Goal: Information Seeking & Learning: Find specific page/section

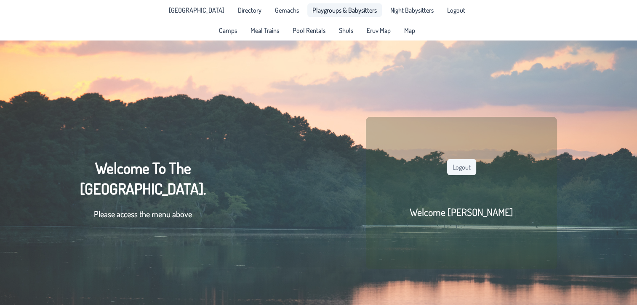
click at [322, 9] on span "Playgroups & Babysitters" at bounding box center [345, 10] width 64 height 7
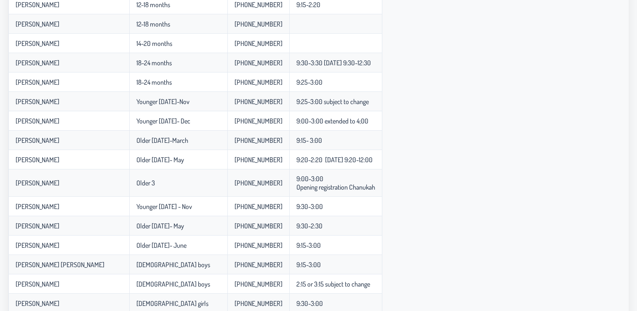
scroll to position [292, 0]
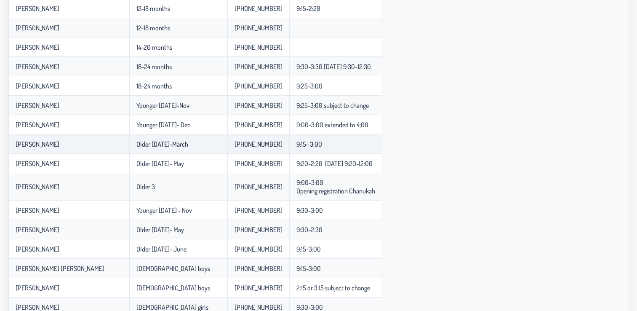
click at [203, 149] on td "Older [DATE]-March" at bounding box center [178, 143] width 98 height 19
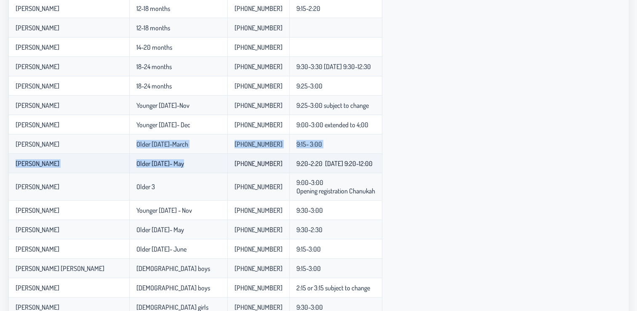
drag, startPoint x: 203, startPoint y: 149, endPoint x: 230, endPoint y: 168, distance: 33.1
click at [230, 168] on tbody "Faiga ( Doing it in someone's house in plp ) Newborns [PHONE_NUMBER] 8:45-4:00 …" at bounding box center [195, 80] width 374 height 550
click at [227, 168] on td "Older [DATE]- May" at bounding box center [178, 163] width 98 height 19
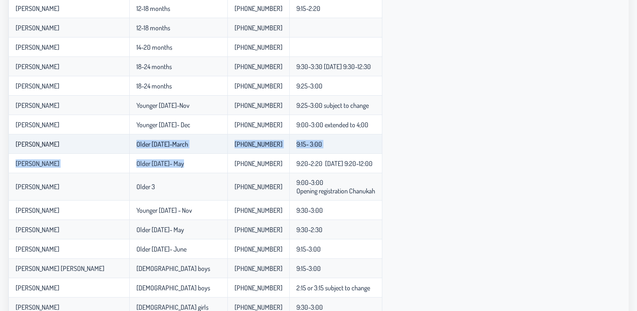
drag, startPoint x: 230, startPoint y: 168, endPoint x: 182, endPoint y: 152, distance: 51.0
click at [182, 152] on tbody "Faiga ( Doing it in someone's house in plp ) Newborns [PHONE_NUMBER] 8:45-4:00 …" at bounding box center [195, 80] width 374 height 550
click at [182, 152] on td "Older [DATE]-March" at bounding box center [178, 143] width 98 height 19
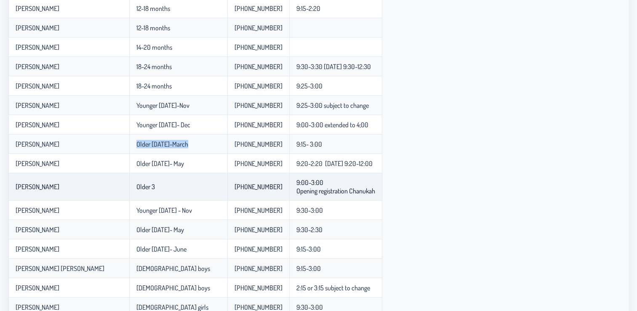
drag, startPoint x: 182, startPoint y: 152, endPoint x: 184, endPoint y: 173, distance: 21.5
click at [184, 173] on tbody "Faiga ( Doing it in someone's house in plp ) Newborns [PHONE_NUMBER] 8:45-4:00 …" at bounding box center [195, 80] width 374 height 550
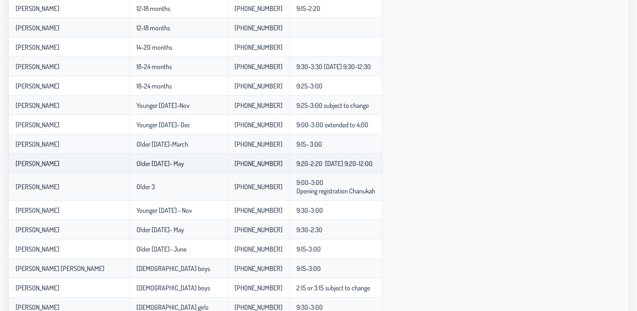
drag, startPoint x: 184, startPoint y: 173, endPoint x: 174, endPoint y: 163, distance: 14.6
click at [174, 163] on p-celleditor "Older [DATE]- May" at bounding box center [160, 163] width 48 height 8
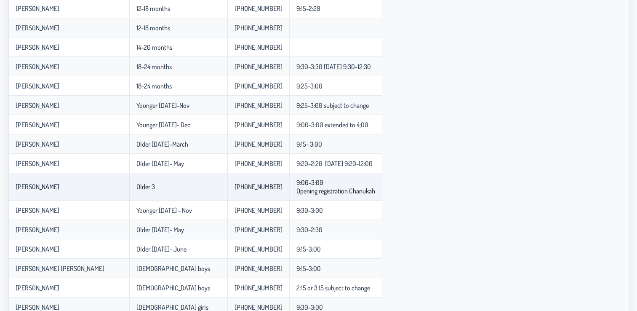
click at [186, 198] on td "Older 3" at bounding box center [178, 186] width 98 height 27
drag, startPoint x: 186, startPoint y: 198, endPoint x: 172, endPoint y: 192, distance: 14.8
click at [172, 192] on td "Older 3" at bounding box center [178, 186] width 98 height 27
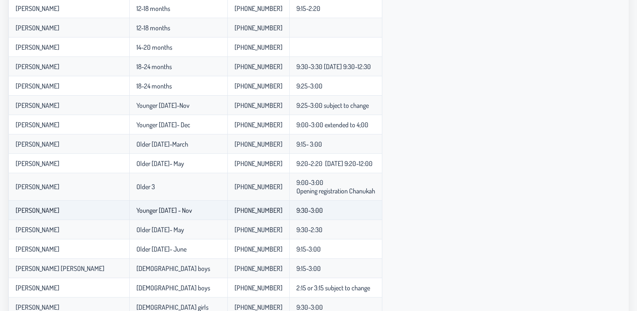
click at [180, 209] on p-celleditor "Younger [DATE] - Nov" at bounding box center [164, 210] width 56 height 8
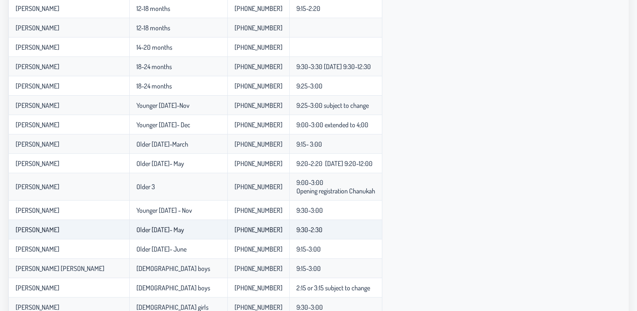
drag, startPoint x: 180, startPoint y: 209, endPoint x: 208, endPoint y: 227, distance: 32.7
click at [208, 227] on td "Older [DATE]- May" at bounding box center [178, 229] width 98 height 19
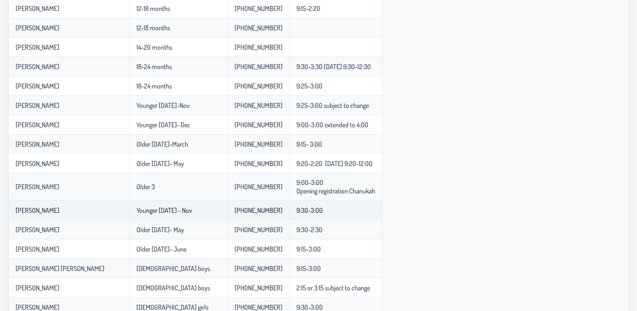
drag, startPoint x: 208, startPoint y: 227, endPoint x: 186, endPoint y: 218, distance: 23.6
click at [186, 218] on td "Younger [DATE] - Nov" at bounding box center [178, 209] width 98 height 19
drag, startPoint x: 186, startPoint y: 218, endPoint x: 171, endPoint y: 215, distance: 15.4
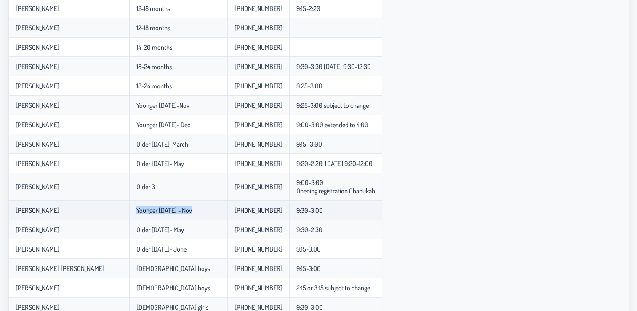
click at [171, 214] on p-celleditor "Younger [DATE] - Nov" at bounding box center [164, 210] width 56 height 8
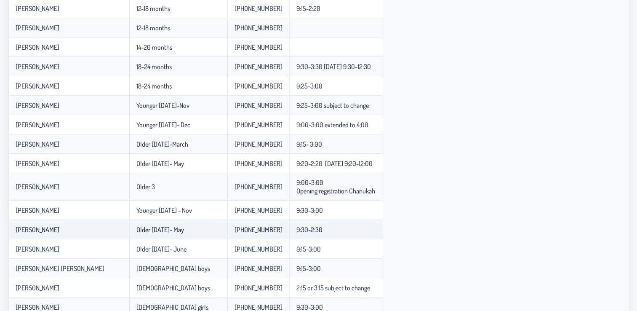
drag, startPoint x: 171, startPoint y: 215, endPoint x: 179, endPoint y: 222, distance: 10.7
click at [179, 222] on td "Older [DATE]- May" at bounding box center [178, 229] width 98 height 19
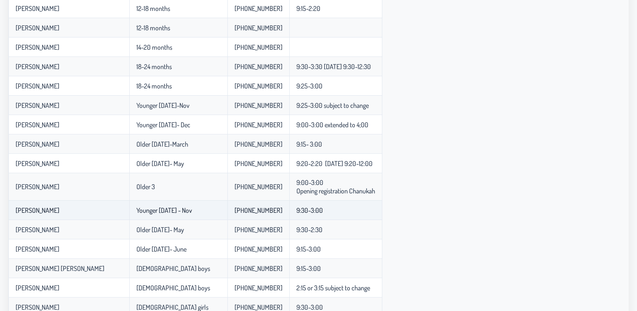
drag, startPoint x: 179, startPoint y: 222, endPoint x: 150, endPoint y: 212, distance: 30.1
click at [150, 212] on p-celleditor "Younger [DATE] - Nov" at bounding box center [164, 210] width 56 height 8
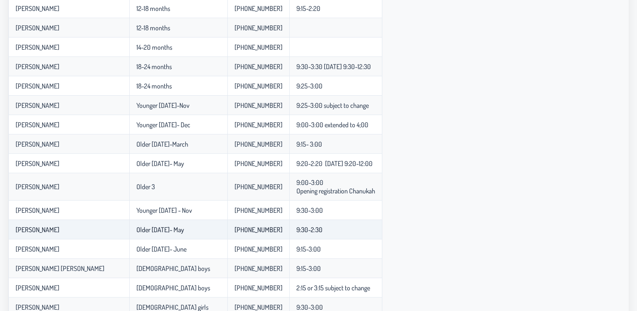
drag, startPoint x: 150, startPoint y: 212, endPoint x: 177, endPoint y: 228, distance: 31.0
click at [177, 228] on p-celleditor "Older [DATE]- May" at bounding box center [160, 229] width 48 height 8
drag, startPoint x: 177, startPoint y: 228, endPoint x: 186, endPoint y: 237, distance: 12.8
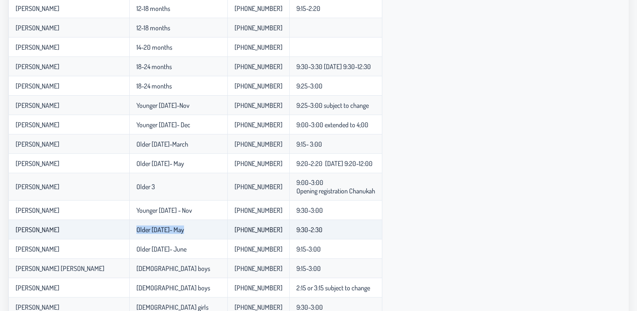
click at [186, 237] on td "Older [DATE]- May" at bounding box center [178, 229] width 98 height 19
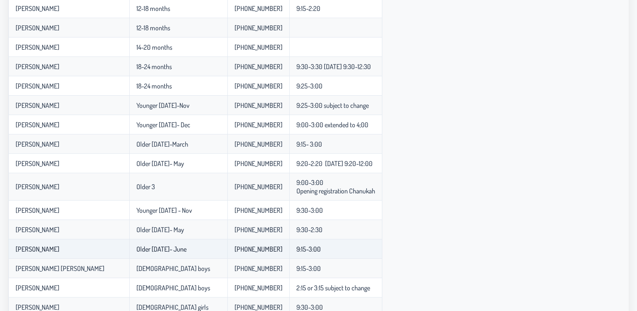
click at [192, 245] on td "Older [DATE]- June" at bounding box center [178, 248] width 98 height 19
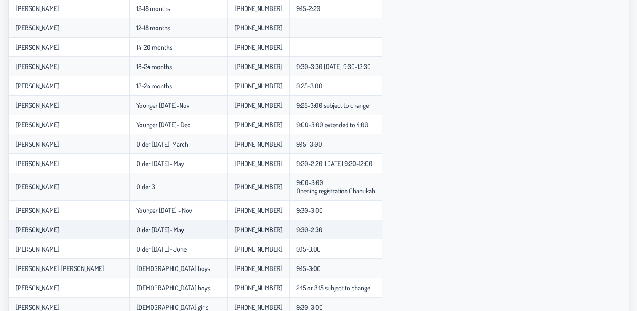
click at [180, 235] on td "Older [DATE]- May" at bounding box center [178, 229] width 98 height 19
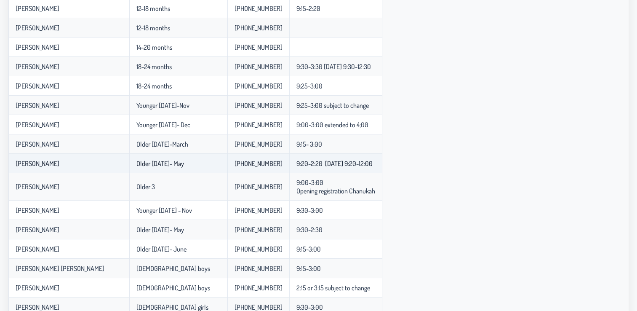
drag, startPoint x: 180, startPoint y: 235, endPoint x: 150, endPoint y: 166, distance: 75.6
click at [150, 166] on p-celleditor "Older [DATE]- May" at bounding box center [160, 163] width 48 height 8
click at [156, 165] on p-celleditor "Older [DATE]- May" at bounding box center [160, 163] width 48 height 8
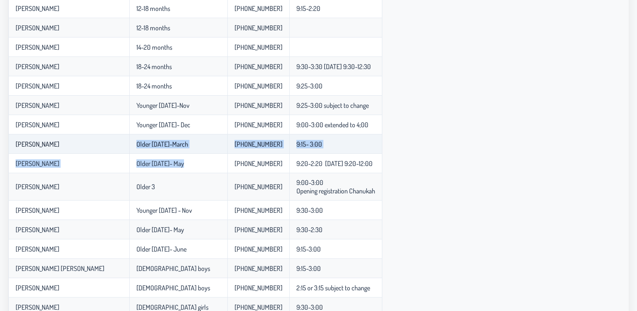
drag, startPoint x: 156, startPoint y: 165, endPoint x: 145, endPoint y: 149, distance: 19.4
click at [145, 149] on tbody "Faiga ( Doing it in someone's house in plp ) Newborns [PHONE_NUMBER] 8:45-4:00 …" at bounding box center [195, 80] width 374 height 550
click at [145, 149] on td "Older [DATE]-March" at bounding box center [178, 143] width 98 height 19
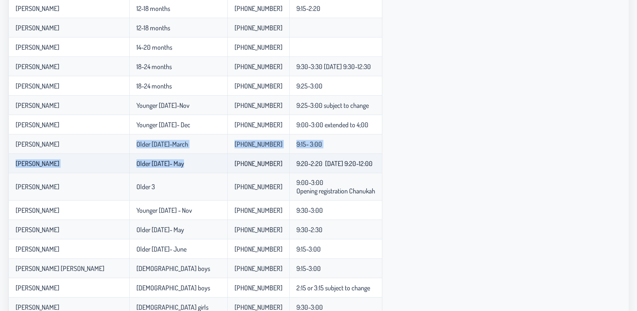
drag, startPoint x: 145, startPoint y: 149, endPoint x: 153, endPoint y: 160, distance: 13.0
click at [153, 160] on tbody "Faiga ( Doing it in someone's house in plp ) Newborns [PHONE_NUMBER] 8:45-4:00 …" at bounding box center [195, 80] width 374 height 550
click at [153, 160] on p-celleditor "Older [DATE]- May" at bounding box center [160, 163] width 48 height 8
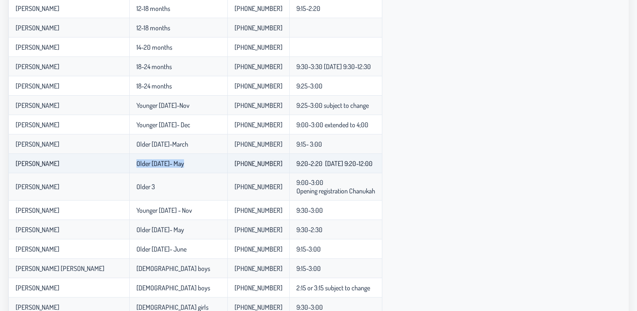
click at [153, 160] on p-celleditor "Older [DATE]- May" at bounding box center [160, 163] width 48 height 8
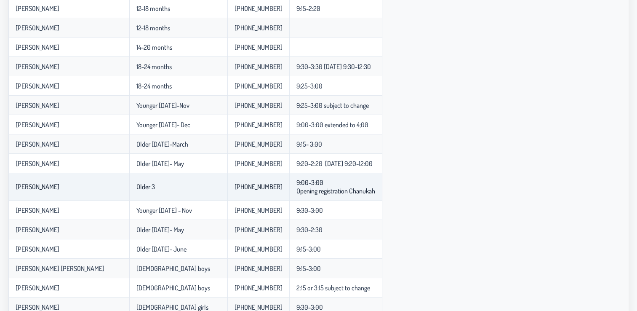
drag, startPoint x: 153, startPoint y: 160, endPoint x: 189, endPoint y: 184, distance: 43.1
click at [189, 184] on td "Older 3" at bounding box center [178, 186] width 98 height 27
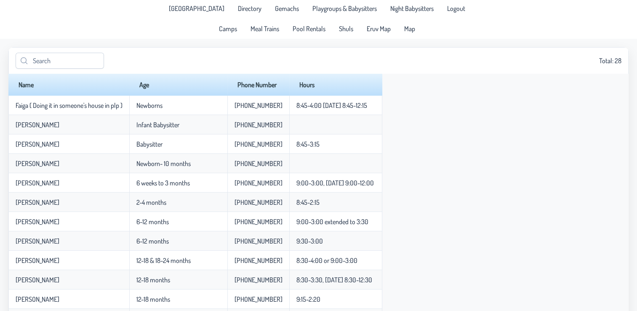
scroll to position [0, 0]
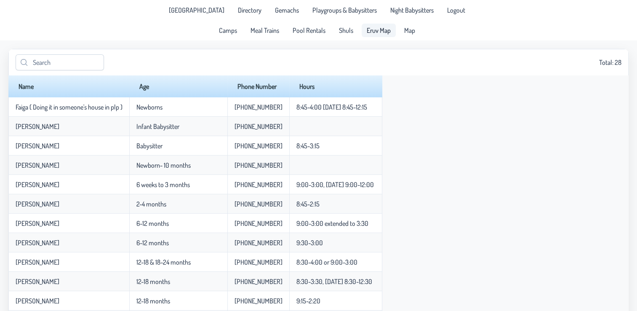
click at [375, 32] on span "Eruv Map" at bounding box center [379, 30] width 24 height 7
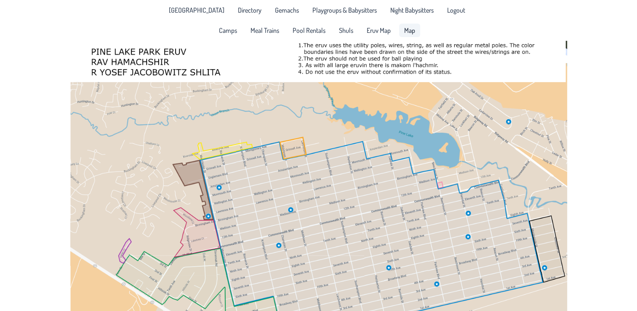
click at [404, 30] on span "Map" at bounding box center [409, 30] width 11 height 7
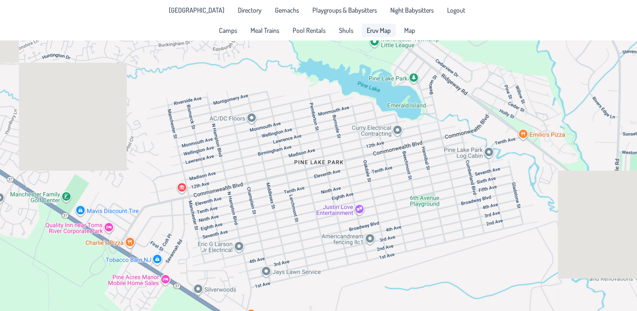
click at [384, 30] on span "Eruv Map" at bounding box center [379, 30] width 24 height 7
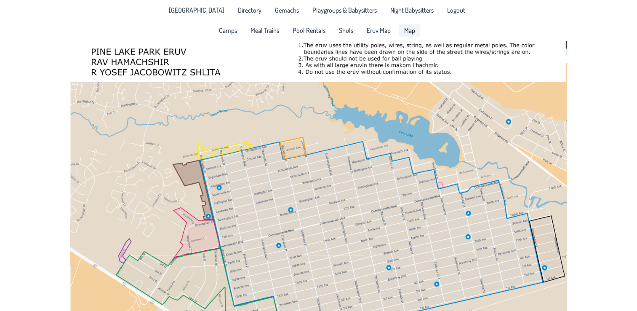
click at [409, 31] on span "Map" at bounding box center [409, 30] width 11 height 7
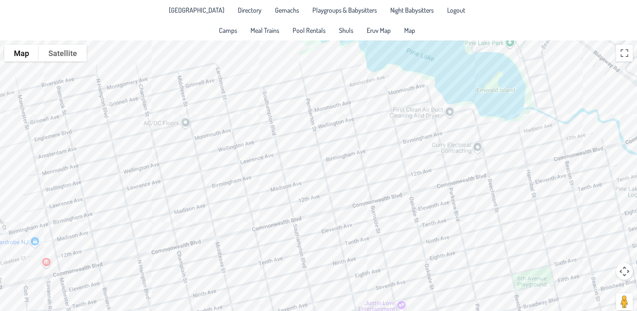
drag, startPoint x: 305, startPoint y: 125, endPoint x: 372, endPoint y: 177, distance: 85.5
click at [372, 177] on div at bounding box center [318, 180] width 637 height 280
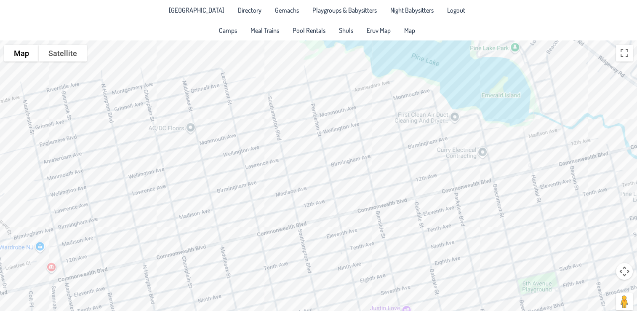
click at [327, 137] on div at bounding box center [318, 180] width 637 height 280
click at [339, 205] on div "Azarya & [PERSON_NAME] [STREET_ADDRESS][PERSON_NAME]" at bounding box center [318, 180] width 637 height 280
click at [360, 168] on button "Close" at bounding box center [370, 169] width 20 height 20
click at [354, 223] on div at bounding box center [318, 180] width 637 height 280
click at [353, 217] on div at bounding box center [318, 180] width 637 height 280
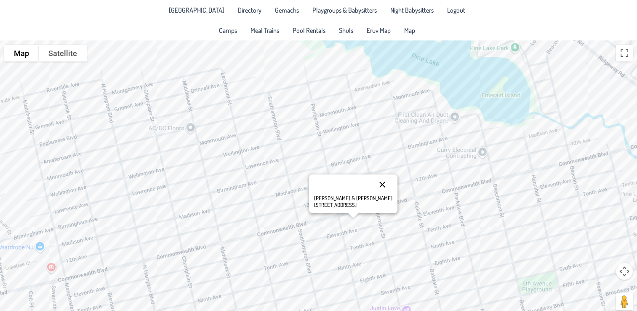
click at [372, 181] on button "Close" at bounding box center [382, 184] width 20 height 20
click at [283, 183] on div at bounding box center [318, 180] width 637 height 280
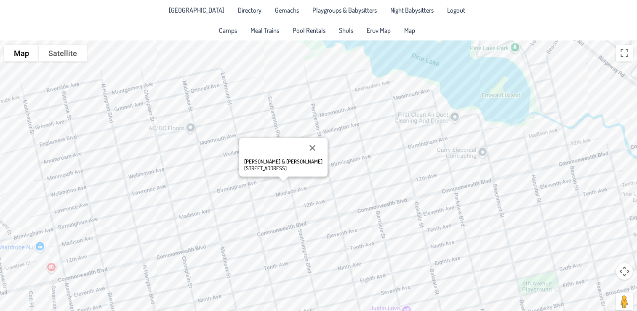
click at [283, 187] on div "[PERSON_NAME] & [PERSON_NAME] [STREET_ADDRESS]" at bounding box center [318, 180] width 637 height 280
click at [324, 163] on div "[PERSON_NAME] & [PERSON_NAME] [STREET_ADDRESS]" at bounding box center [318, 180] width 637 height 280
click at [325, 128] on div "[PERSON_NAME] & [PERSON_NAME] [STREET_ADDRESS]" at bounding box center [318, 180] width 637 height 280
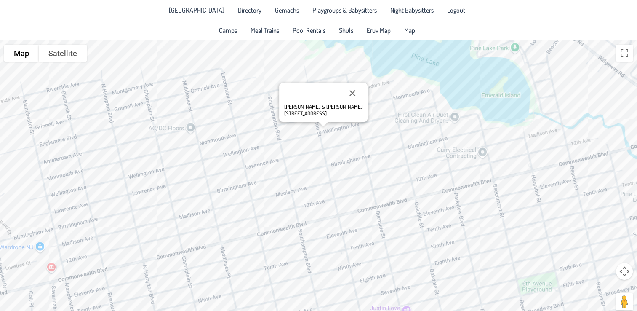
click at [330, 127] on div "[PERSON_NAME] & [PERSON_NAME] [STREET_ADDRESS][PERSON_NAME]" at bounding box center [318, 180] width 637 height 280
click at [335, 125] on div at bounding box center [331, 123] width 11 height 5
click at [336, 122] on div "Ari & [PERSON_NAME] [STREET_ADDRESS]" at bounding box center [318, 180] width 637 height 280
click at [326, 137] on div "[PERSON_NAME] & [PERSON_NAME] [GEOGRAPHIC_DATA]." at bounding box center [318, 180] width 637 height 280
click at [307, 142] on div "Azarya & [PERSON_NAME] [STREET_ADDRESS][PERSON_NAME]" at bounding box center [318, 180] width 637 height 280
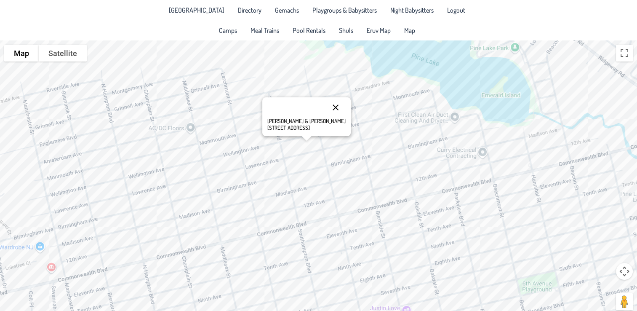
click at [326, 106] on button "Close" at bounding box center [336, 107] width 20 height 20
click at [301, 134] on div at bounding box center [318, 180] width 637 height 280
click at [322, 95] on button "Close" at bounding box center [319, 99] width 20 height 20
click at [289, 135] on div at bounding box center [318, 180] width 637 height 280
click at [284, 136] on div "[PERSON_NAME] & [PERSON_NAME] [STREET_ADDRESS]" at bounding box center [318, 180] width 637 height 280
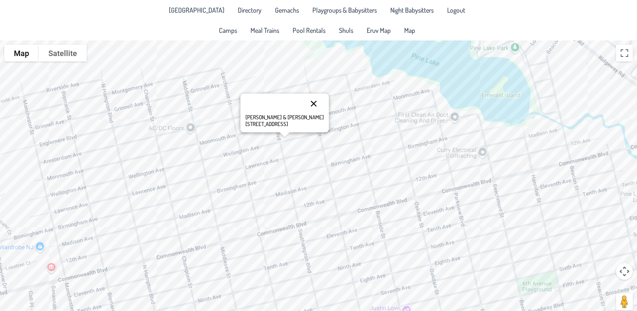
click at [304, 101] on button "Close" at bounding box center [314, 104] width 20 height 20
click at [361, 118] on div at bounding box center [318, 180] width 637 height 280
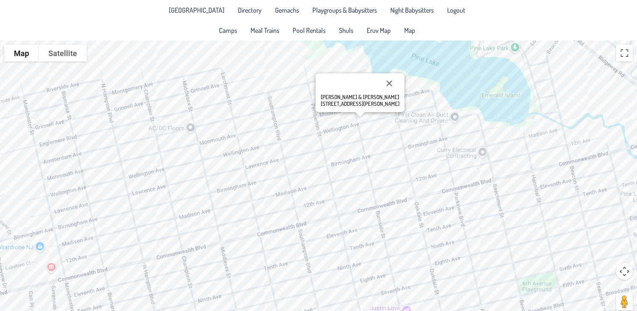
click at [367, 117] on div "[PERSON_NAME] & [PERSON_NAME] [STREET_ADDRESS][PERSON_NAME]" at bounding box center [318, 180] width 637 height 280
click at [359, 119] on div "[PERSON_NAME] & [PERSON_NAME] [STREET_ADDRESS]" at bounding box center [318, 180] width 637 height 280
click at [320, 126] on div "[PERSON_NAME] & [PERSON_NAME] [STREET_ADDRESS][PERSON_NAME]" at bounding box center [318, 180] width 637 height 280
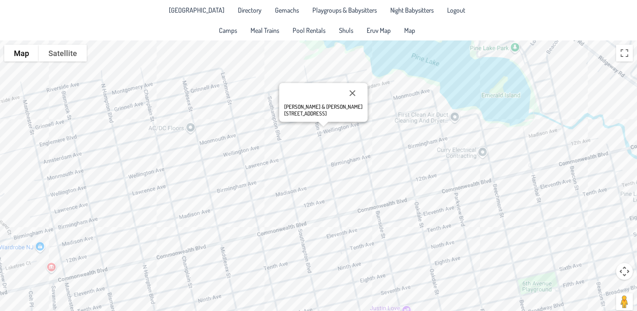
click at [354, 115] on div "[PERSON_NAME] & [PERSON_NAME] [STREET_ADDRESS][PERSON_NAME]" at bounding box center [318, 180] width 637 height 280
click at [358, 115] on div "[PERSON_NAME] & [PERSON_NAME] [STREET_ADDRESS][PERSON_NAME]" at bounding box center [318, 180] width 637 height 280
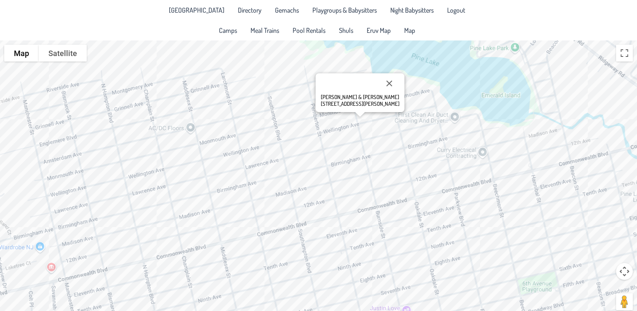
click at [367, 117] on div "[PERSON_NAME] & [PERSON_NAME] [STREET_ADDRESS][PERSON_NAME]" at bounding box center [318, 180] width 637 height 280
click at [374, 116] on div "[PERSON_NAME] & [PERSON_NAME] [STREET_ADDRESS]" at bounding box center [318, 180] width 637 height 280
click at [376, 123] on div "Avromi & [PERSON_NAME] [STREET_ADDRESS]" at bounding box center [318, 180] width 637 height 280
click at [423, 109] on div "Bentzy & [PERSON_NAME] [STREET_ADDRESS]" at bounding box center [318, 180] width 637 height 280
click at [389, 93] on button "Close" at bounding box center [394, 91] width 20 height 20
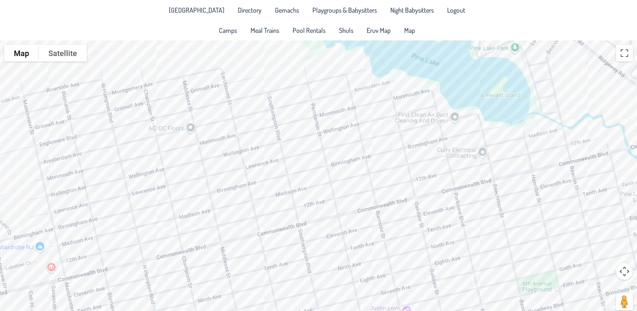
click at [387, 108] on div at bounding box center [318, 180] width 637 height 280
click at [381, 107] on div "[PERSON_NAME] & [PERSON_NAME] [STREET_ADDRESS]" at bounding box center [318, 180] width 637 height 280
click at [386, 105] on div at bounding box center [382, 107] width 11 height 5
click at [401, 75] on button "Close" at bounding box center [411, 76] width 20 height 20
click at [379, 128] on div at bounding box center [318, 180] width 637 height 280
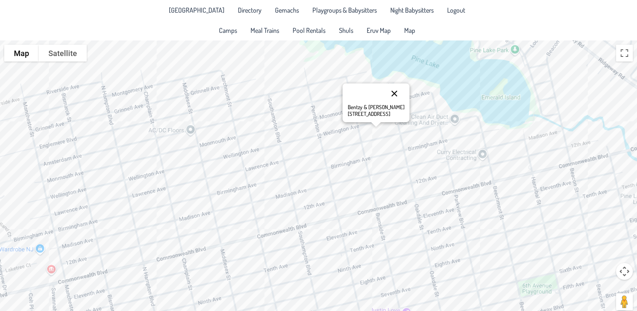
click at [389, 87] on button "Close" at bounding box center [394, 93] width 20 height 20
click at [376, 152] on div at bounding box center [318, 180] width 637 height 280
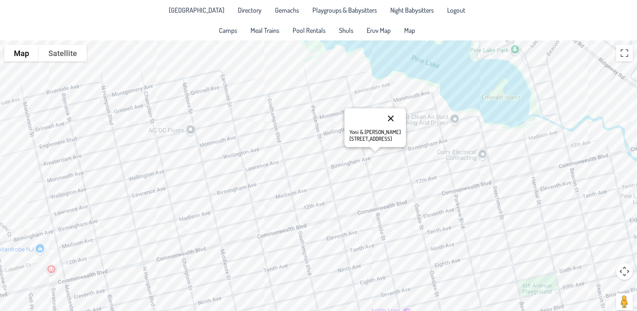
click at [389, 119] on button "Close" at bounding box center [391, 118] width 20 height 20
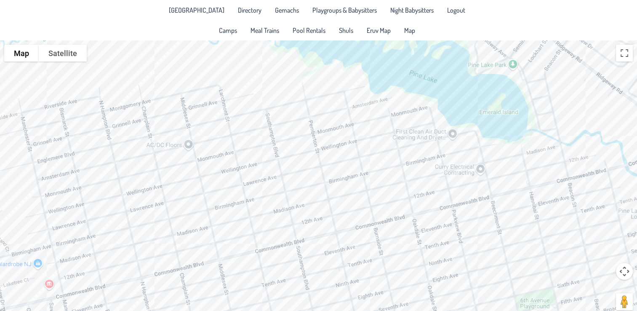
drag, startPoint x: 347, startPoint y: 150, endPoint x: 346, endPoint y: 168, distance: 17.3
click at [346, 168] on div at bounding box center [318, 180] width 637 height 280
click at [353, 156] on div at bounding box center [318, 180] width 637 height 280
click at [372, 115] on button "Close" at bounding box center [382, 120] width 20 height 20
click at [290, 168] on div at bounding box center [318, 180] width 637 height 280
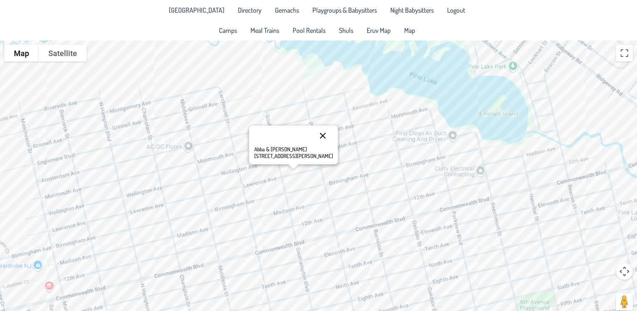
click at [313, 139] on button "Close" at bounding box center [323, 136] width 20 height 20
click at [354, 157] on div at bounding box center [318, 180] width 637 height 280
click at [354, 155] on div at bounding box center [318, 180] width 637 height 280
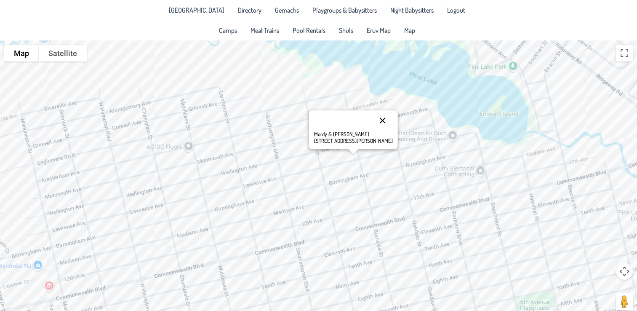
click at [372, 120] on button "Close" at bounding box center [382, 120] width 20 height 20
click at [290, 173] on div at bounding box center [318, 180] width 637 height 280
click at [295, 171] on div at bounding box center [318, 180] width 637 height 280
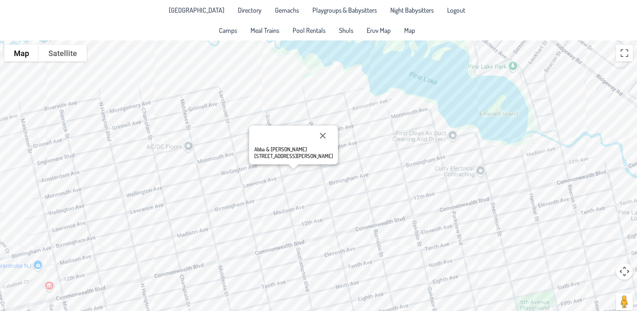
click at [238, 180] on div "Abba & [PERSON_NAME] [STREET_ADDRESS][PERSON_NAME]" at bounding box center [318, 180] width 637 height 280
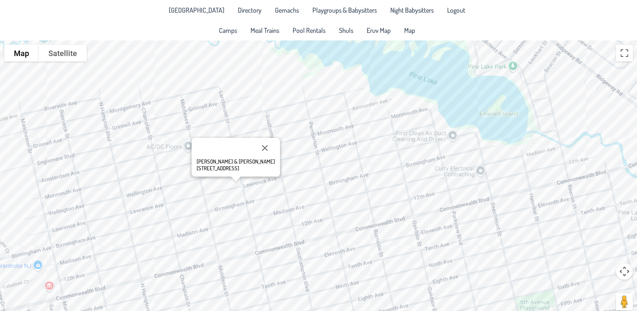
click at [206, 191] on div "[PERSON_NAME] & [PERSON_NAME] [STREET_ADDRESS]" at bounding box center [318, 180] width 637 height 280
click at [443, 133] on div "Moishy & [PERSON_NAME] [STREET_ADDRESS][PERSON_NAME]" at bounding box center [318, 180] width 637 height 280
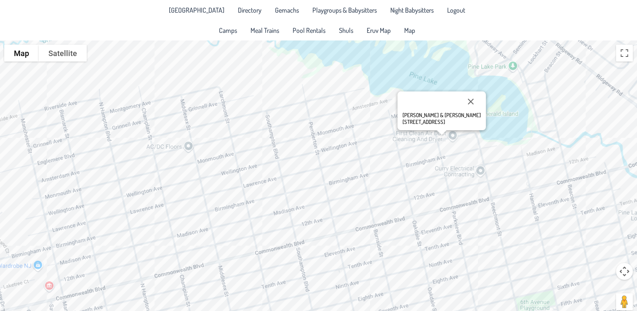
click at [374, 142] on div "[PERSON_NAME] & [PERSON_NAME] [STREET_ADDRESS]" at bounding box center [318, 180] width 637 height 280
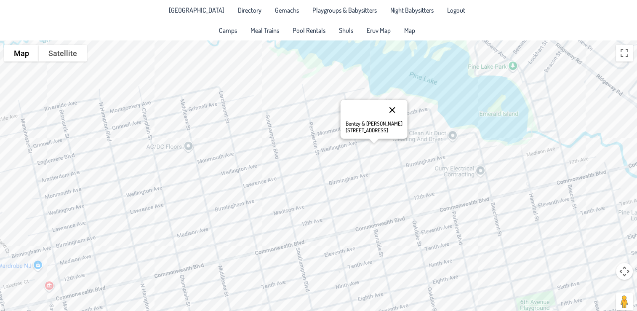
click at [386, 110] on button "Close" at bounding box center [392, 110] width 20 height 20
click at [350, 147] on div at bounding box center [318, 180] width 637 height 280
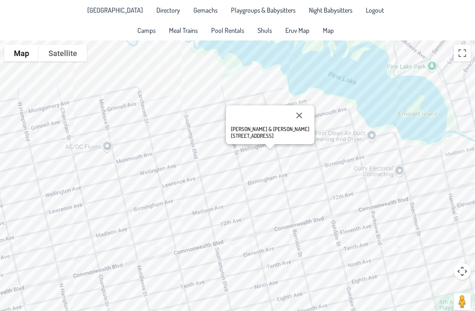
click at [274, 156] on div "[PERSON_NAME] & [PERSON_NAME] [STREET_ADDRESS]" at bounding box center [237, 180] width 475 height 280
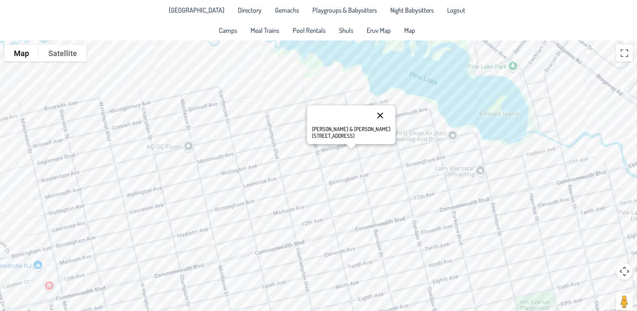
click at [373, 113] on button "Close" at bounding box center [380, 115] width 20 height 20
click at [353, 156] on div at bounding box center [318, 180] width 637 height 280
click at [372, 120] on button "Close" at bounding box center [382, 120] width 20 height 20
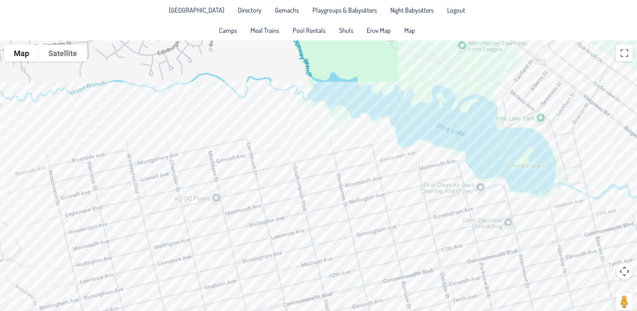
drag, startPoint x: 360, startPoint y: 170, endPoint x: 388, endPoint y: 222, distance: 59.6
click at [388, 222] on div at bounding box center [318, 180] width 637 height 280
click at [318, 220] on div at bounding box center [318, 180] width 637 height 280
click at [340, 182] on button "Close" at bounding box center [350, 187] width 20 height 20
click at [261, 232] on div at bounding box center [318, 180] width 637 height 280
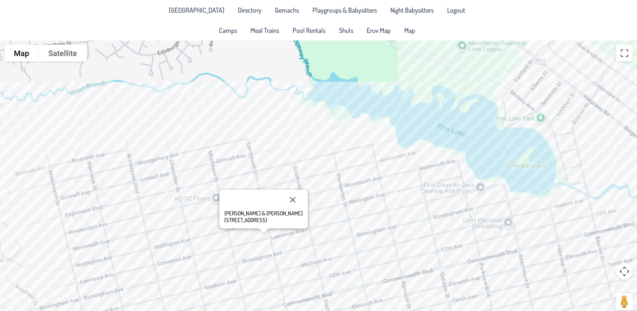
click at [410, 177] on div "[PERSON_NAME] & [PERSON_NAME] [STREET_ADDRESS]" at bounding box center [318, 180] width 637 height 280
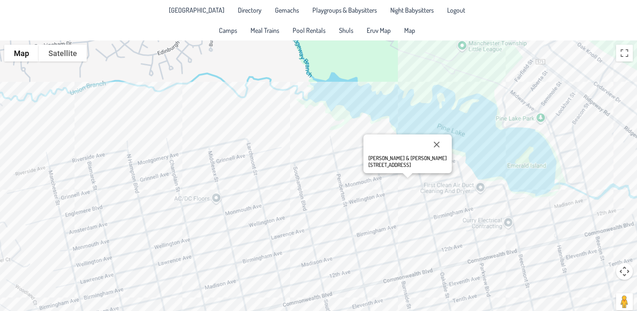
click at [416, 182] on div "[PERSON_NAME] & [PERSON_NAME][GEOGRAPHIC_DATA][STREET_ADDRESS]" at bounding box center [318, 180] width 637 height 280
click at [241, 8] on span "Directory" at bounding box center [250, 10] width 24 height 7
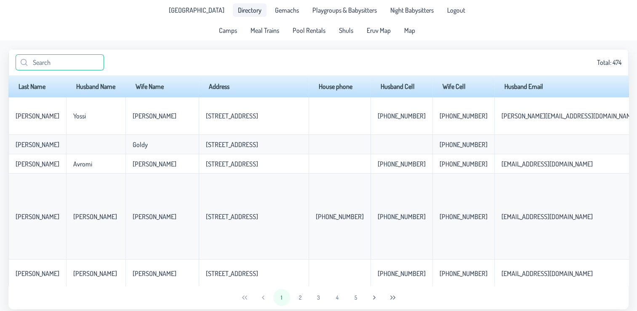
click at [44, 64] on input "text" at bounding box center [60, 62] width 88 height 16
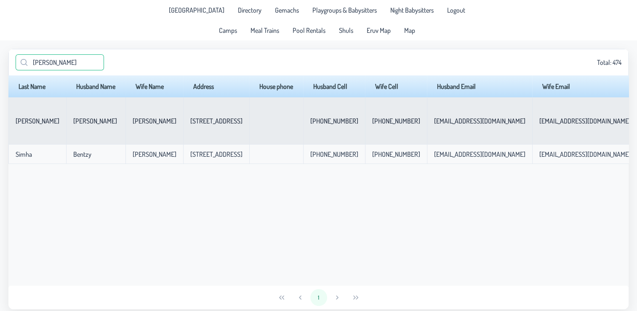
type input "[PERSON_NAME]"
click at [209, 132] on td "[STREET_ADDRESS]" at bounding box center [216, 120] width 66 height 47
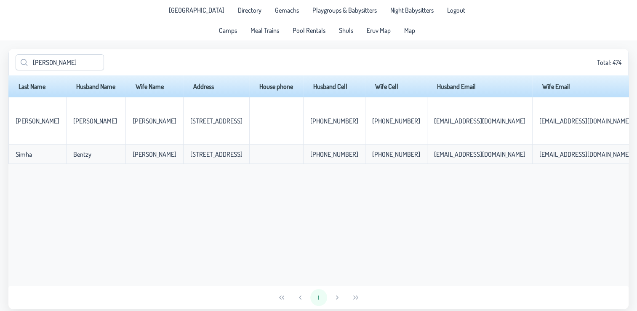
click at [245, 225] on div "Last Name Husband Name Wife Name Address House phone Husband Cell Wife Cell Hus…" at bounding box center [318, 180] width 620 height 210
click at [412, 36] on link "Map" at bounding box center [409, 30] width 21 height 13
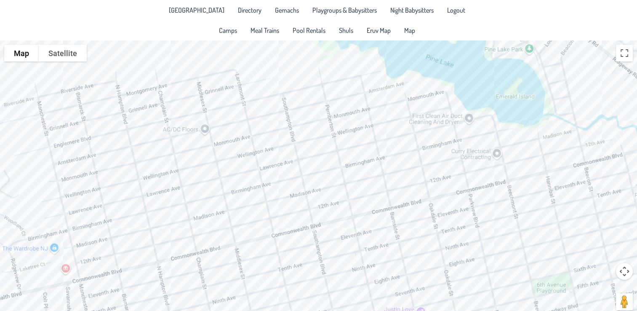
click at [382, 108] on div at bounding box center [318, 180] width 637 height 280
click at [376, 117] on div "[PERSON_NAME] & [PERSON_NAME] [STREET_ADDRESS]" at bounding box center [318, 180] width 637 height 280
click at [383, 117] on div "[PERSON_NAME] & [PERSON_NAME] [STREET_ADDRESS][PERSON_NAME]" at bounding box center [318, 180] width 637 height 280
click at [413, 147] on div "[PERSON_NAME] & [PERSON_NAME] [STREET_ADDRESS]" at bounding box center [318, 180] width 637 height 280
click at [401, 80] on button "Close" at bounding box center [411, 84] width 20 height 20
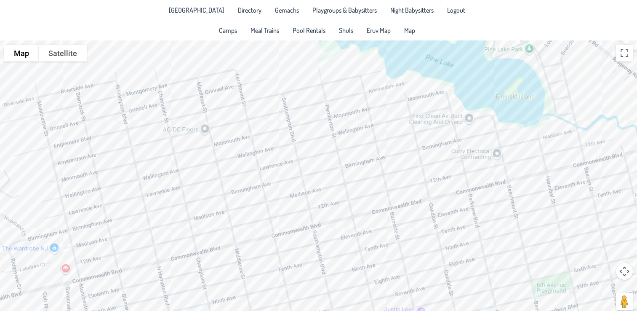
click at [396, 111] on div at bounding box center [318, 180] width 637 height 280
click at [401, 107] on div at bounding box center [396, 107] width 11 height 5
click at [415, 75] on button "Close" at bounding box center [425, 76] width 20 height 20
click at [401, 106] on div at bounding box center [318, 180] width 637 height 280
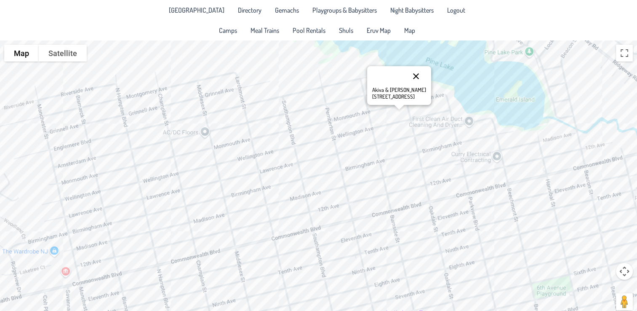
click at [420, 75] on button "Close" at bounding box center [416, 76] width 20 height 20
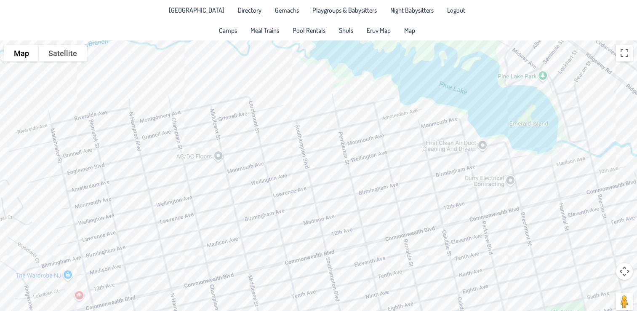
drag, startPoint x: 387, startPoint y: 70, endPoint x: 403, endPoint y: 100, distance: 33.7
click at [403, 100] on div at bounding box center [318, 180] width 637 height 280
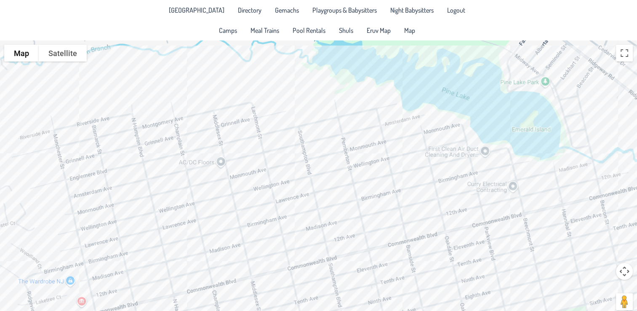
click at [399, 127] on div at bounding box center [318, 180] width 637 height 280
click at [426, 121] on div "Elazar & [PERSON_NAME] [STREET_ADDRESS]" at bounding box center [318, 180] width 637 height 280
click at [439, 84] on button "Close" at bounding box center [443, 87] width 20 height 20
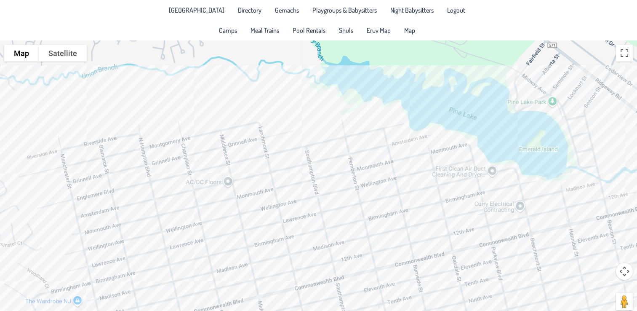
drag, startPoint x: 339, startPoint y: 119, endPoint x: 346, endPoint y: 142, distance: 24.0
click at [346, 142] on div at bounding box center [318, 180] width 637 height 280
click at [481, 174] on div at bounding box center [318, 180] width 637 height 280
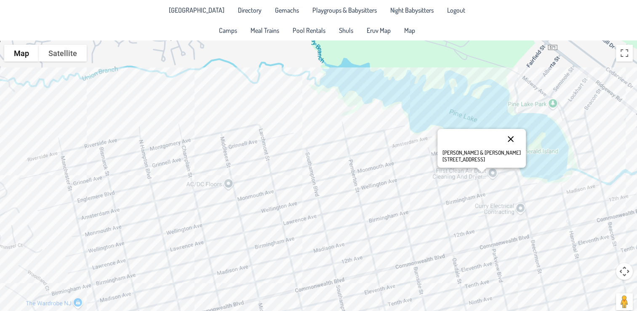
click at [508, 136] on button "Close" at bounding box center [511, 139] width 20 height 20
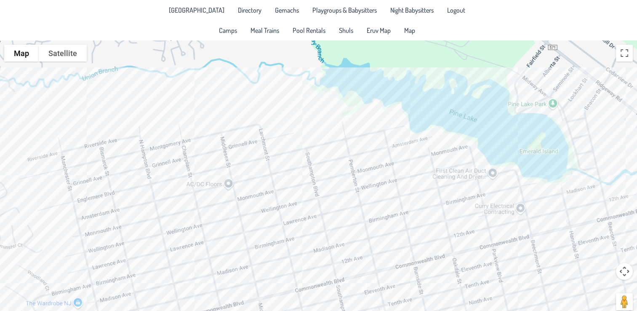
click at [516, 183] on div at bounding box center [318, 180] width 637 height 280
click at [275, 134] on div "Dov & [PERSON_NAME] [STREET_ADDRESS]" at bounding box center [318, 180] width 637 height 280
click at [266, 132] on div "[PERSON_NAME] & [PERSON_NAME] [STREET_ADDRESS][PERSON_NAME]" at bounding box center [318, 180] width 637 height 280
click at [251, 138] on div "[PERSON_NAME] & [PERSON_NAME] [STREET_ADDRESS]" at bounding box center [318, 180] width 637 height 280
click at [243, 139] on div "[PERSON_NAME] & [PERSON_NAME] [STREET_ADDRESS][PERSON_NAME]" at bounding box center [318, 180] width 637 height 280
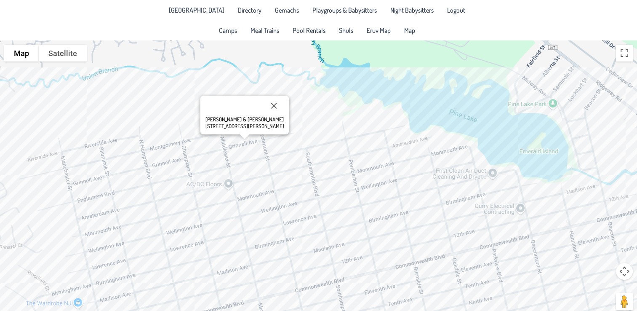
click at [239, 136] on div "[PERSON_NAME] & [PERSON_NAME] [STREET_ADDRESS][PERSON_NAME]" at bounding box center [318, 180] width 637 height 280
click at [229, 145] on div "Dov & [PERSON_NAME] [STREET_ADDRESS][PERSON_NAME]" at bounding box center [318, 180] width 637 height 280
click at [219, 145] on div "Yissy & [PERSON_NAME] [STREET_ADDRESS]" at bounding box center [318, 180] width 637 height 280
click at [210, 147] on div "[PERSON_NAME] & [PERSON_NAME] [STREET_ADDRESS]" at bounding box center [318, 180] width 637 height 280
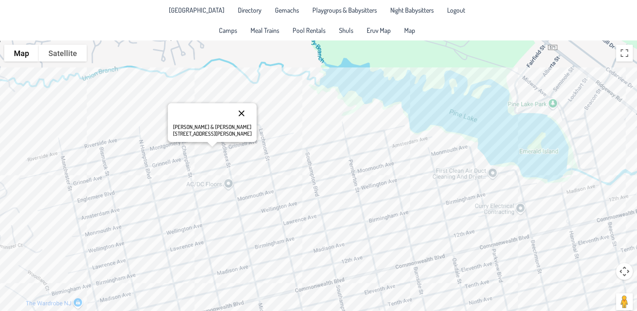
click at [232, 110] on button "Close" at bounding box center [241, 113] width 20 height 20
click at [273, 134] on div at bounding box center [318, 180] width 637 height 280
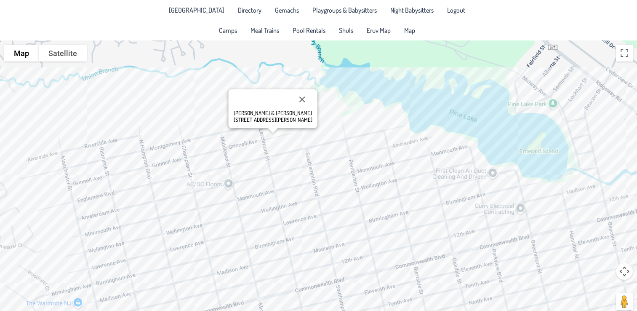
click at [269, 144] on div "[PERSON_NAME] & [PERSON_NAME] [STREET_ADDRESS][PERSON_NAME]" at bounding box center [318, 180] width 637 height 280
click at [283, 108] on button "Close" at bounding box center [288, 111] width 20 height 20
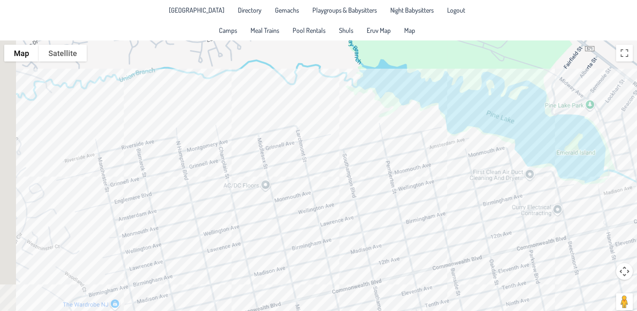
drag, startPoint x: 245, startPoint y: 110, endPoint x: 291, endPoint y: 114, distance: 46.5
click at [291, 114] on div at bounding box center [318, 180] width 637 height 280
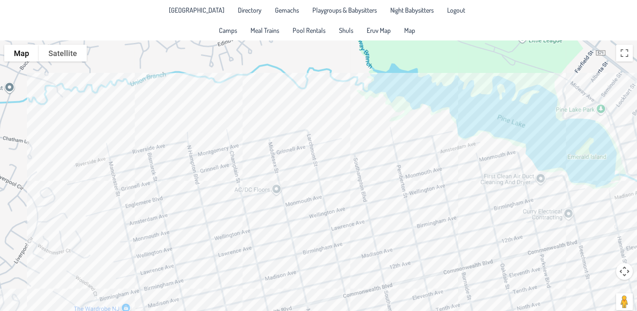
click at [238, 163] on div at bounding box center [318, 180] width 637 height 280
click at [239, 159] on div at bounding box center [318, 180] width 637 height 280
click at [197, 166] on div "[PERSON_NAME] & [PERSON_NAME] [STREET_ADDRESS][PERSON_NAME]" at bounding box center [318, 180] width 637 height 280
click at [259, 155] on div "Motty & [PERSON_NAME] [STREET_ADDRESS][PERSON_NAME]" at bounding box center [318, 180] width 637 height 280
click at [279, 118] on button "Close" at bounding box center [289, 119] width 20 height 20
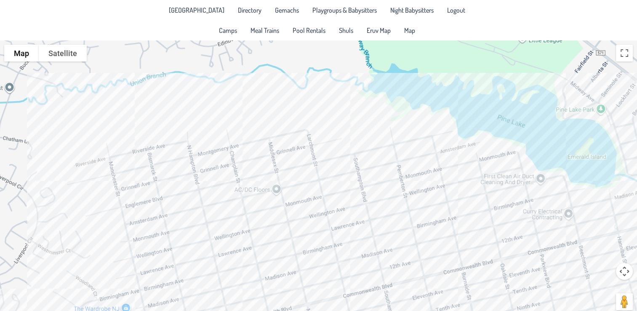
click at [320, 149] on div at bounding box center [318, 180] width 637 height 280
click at [320, 158] on div "Avigdor & [PERSON_NAME] [STREET_ADDRESS]" at bounding box center [318, 180] width 637 height 280
click at [331, 155] on div "[PERSON_NAME] & [PERSON_NAME] [STREET_ADDRESS]" at bounding box center [318, 180] width 637 height 280
click at [364, 116] on button "Close" at bounding box center [362, 120] width 20 height 20
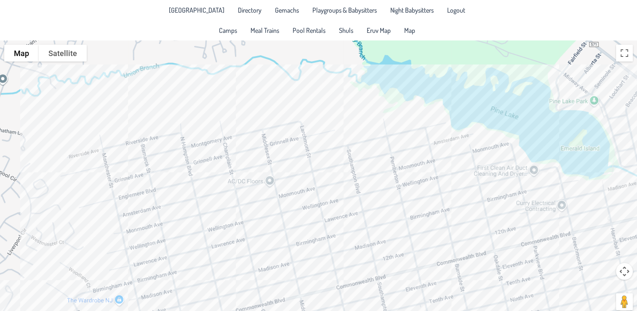
drag, startPoint x: 364, startPoint y: 179, endPoint x: 356, endPoint y: 169, distance: 13.2
click at [356, 169] on div at bounding box center [318, 180] width 637 height 280
click at [329, 146] on div at bounding box center [318, 180] width 637 height 280
click at [322, 166] on div "[PERSON_NAME] & [PERSON_NAME] [STREET_ADDRESS]" at bounding box center [318, 180] width 637 height 280
click at [355, 106] on button "Close" at bounding box center [355, 111] width 20 height 20
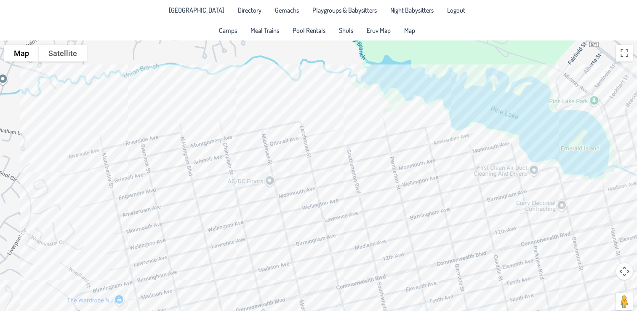
click at [307, 127] on div at bounding box center [318, 180] width 637 height 280
click at [315, 131] on div "[PERSON_NAME] & [PERSON_NAME] [STREET_ADDRESS]" at bounding box center [318, 180] width 637 height 280
click at [310, 142] on div "[PERSON_NAME] & [PERSON_NAME] [STREET_ADDRESS][PERSON_NAME]" at bounding box center [318, 180] width 637 height 280
click at [431, 119] on div "Avigdor & [PERSON_NAME] [STREET_ADDRESS]" at bounding box center [318, 180] width 637 height 280
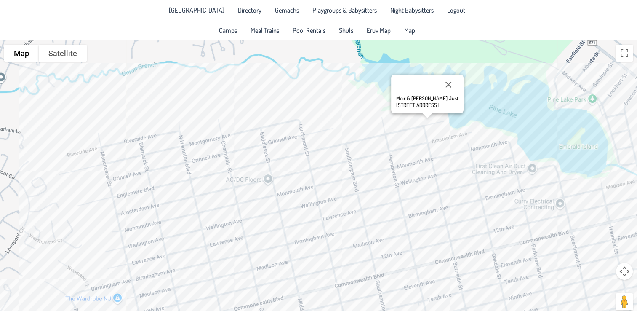
click at [384, 123] on div "Meir & [PERSON_NAME] Just [STREET_ADDRESS]" at bounding box center [318, 180] width 637 height 280
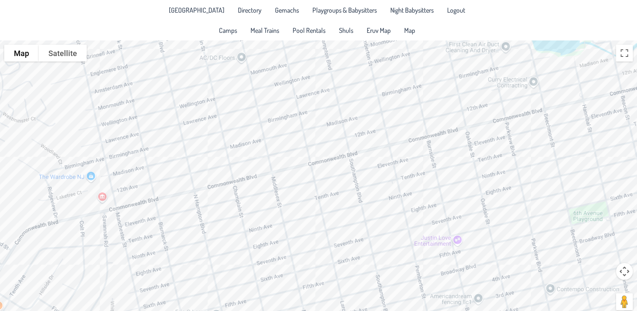
drag, startPoint x: 388, startPoint y: 216, endPoint x: 361, endPoint y: 92, distance: 127.6
click at [361, 92] on div "Meir & [PERSON_NAME] Just [STREET_ADDRESS]" at bounding box center [318, 180] width 637 height 280
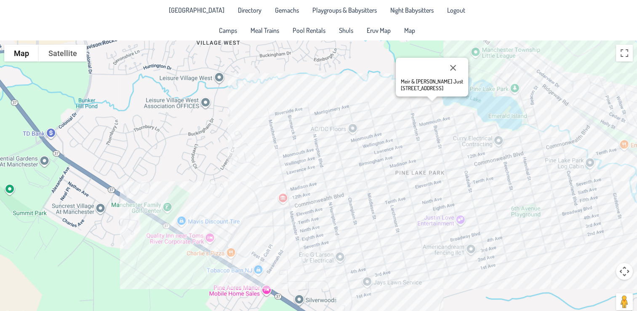
drag, startPoint x: 479, startPoint y: 200, endPoint x: 463, endPoint y: 202, distance: 15.7
click at [463, 202] on div "Meir & [PERSON_NAME] Just [STREET_ADDRESS]" at bounding box center [318, 180] width 637 height 280
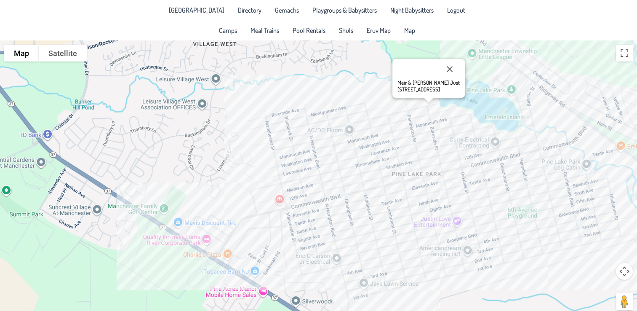
click at [472, 259] on div "Meir & [PERSON_NAME] Just [STREET_ADDRESS]" at bounding box center [318, 180] width 637 height 280
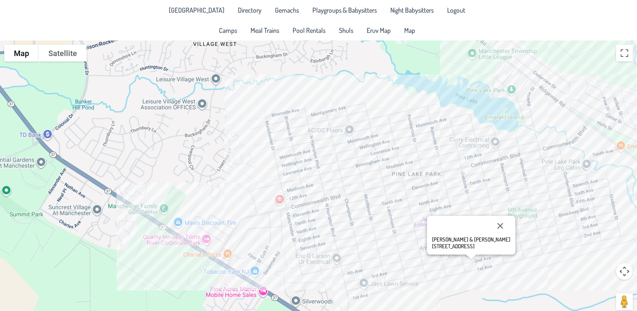
click at [445, 262] on div "[PERSON_NAME] & [PERSON_NAME] [STREET_ADDRESS]" at bounding box center [318, 180] width 637 height 280
click at [455, 259] on div "[PERSON_NAME] & [PERSON_NAME] [STREET_ADDRESS]" at bounding box center [318, 180] width 637 height 280
click at [476, 222] on button "Close" at bounding box center [486, 226] width 20 height 20
click at [476, 248] on div at bounding box center [318, 180] width 637 height 280
click at [473, 247] on div at bounding box center [318, 180] width 637 height 280
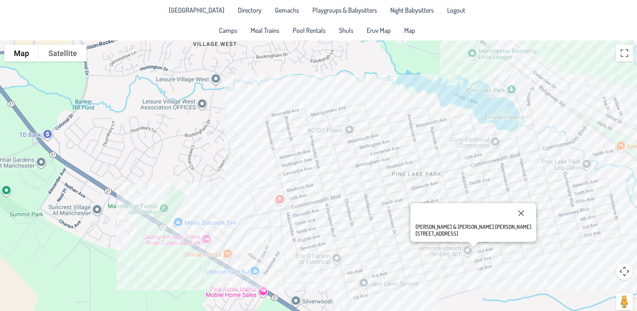
click at [445, 252] on div "[PERSON_NAME] & [PERSON_NAME] [PERSON_NAME] [STREET_ADDRESS]" at bounding box center [318, 180] width 637 height 280
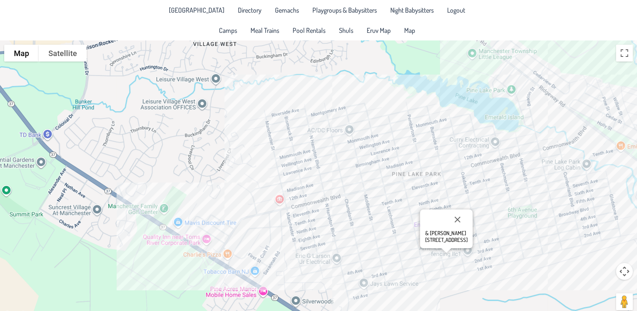
click at [428, 251] on div "& [PERSON_NAME] [STREET_ADDRESS]" at bounding box center [318, 180] width 637 height 280
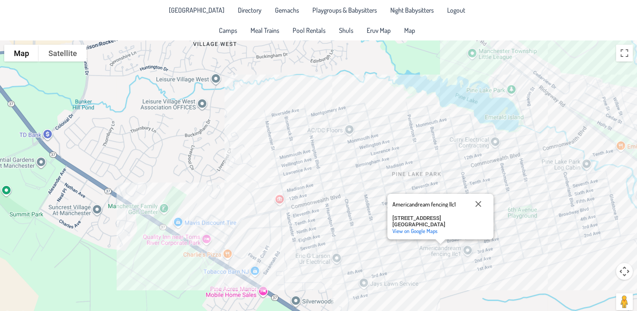
click at [431, 251] on div "Americandream fencing llc1 Americandream fencing llc1 [STREET_ADDRESS] View on …" at bounding box center [318, 180] width 637 height 280
click at [426, 252] on div "Americandream fencing llc1 Americandream fencing llc1 [STREET_ADDRESS] View on …" at bounding box center [318, 180] width 637 height 280
click at [478, 198] on button "Close" at bounding box center [478, 204] width 20 height 20
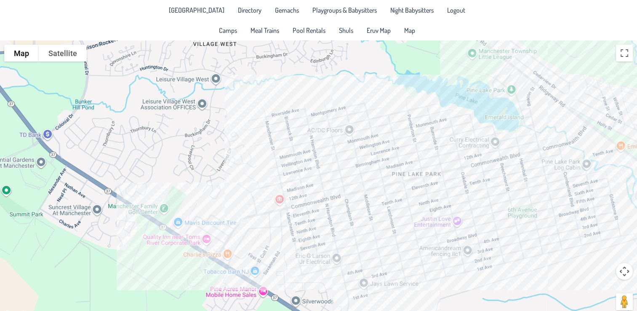
click at [425, 262] on div at bounding box center [318, 180] width 637 height 280
click at [409, 263] on div at bounding box center [318, 180] width 637 height 280
click at [407, 263] on div at bounding box center [318, 180] width 637 height 280
click at [408, 261] on div at bounding box center [318, 180] width 637 height 280
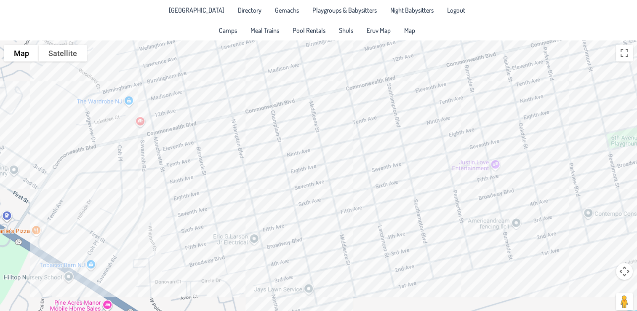
drag, startPoint x: 418, startPoint y: 259, endPoint x: 399, endPoint y: 214, distance: 48.5
click at [399, 214] on div at bounding box center [318, 180] width 637 height 280
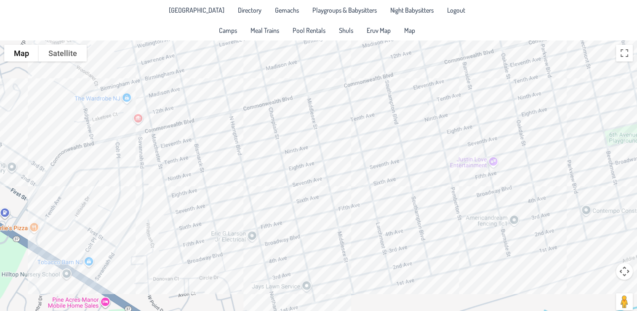
click at [430, 240] on div at bounding box center [318, 180] width 637 height 280
click at [429, 238] on div at bounding box center [318, 180] width 637 height 280
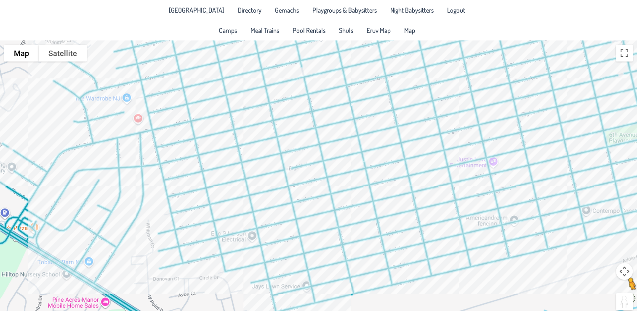
drag, startPoint x: 622, startPoint y: 301, endPoint x: 625, endPoint y: 297, distance: 4.6
click at [625, 297] on button "Drag Pegman onto the map to open Street View" at bounding box center [624, 301] width 17 height 17
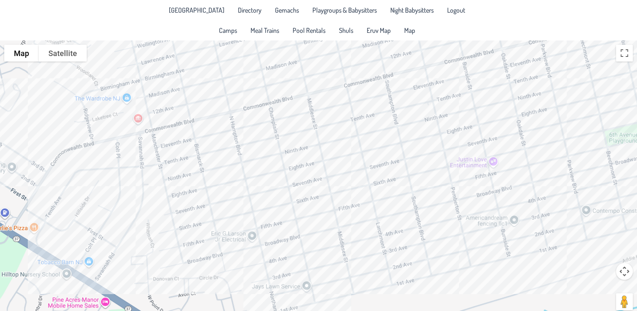
click at [412, 222] on div "No data available." at bounding box center [318, 180] width 637 height 280
click at [431, 215] on div "No data available." at bounding box center [318, 180] width 637 height 280
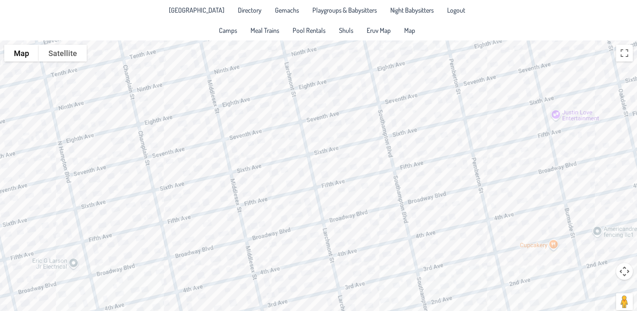
click at [433, 222] on div "No data available." at bounding box center [318, 180] width 637 height 280
click at [460, 216] on div "No data available." at bounding box center [318, 180] width 637 height 280
click at [553, 254] on div "No data available." at bounding box center [318, 180] width 637 height 280
click at [520, 259] on div "No data available." at bounding box center [318, 180] width 637 height 280
click at [512, 262] on div "No data available." at bounding box center [318, 180] width 637 height 280
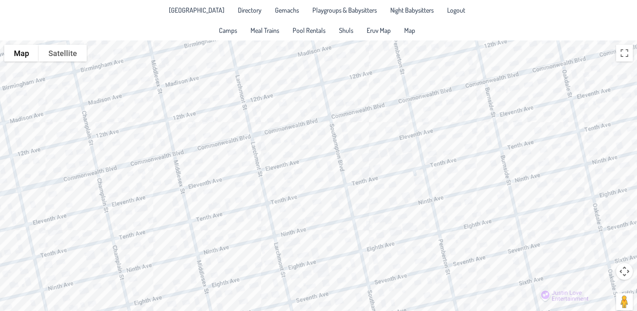
drag, startPoint x: 527, startPoint y: 73, endPoint x: 515, endPoint y: 260, distance: 187.4
click at [515, 260] on div "No data available." at bounding box center [318, 180] width 637 height 280
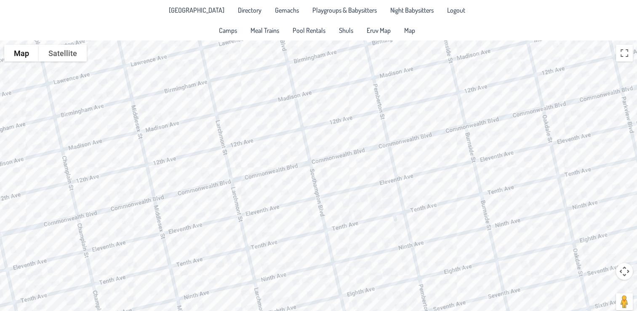
drag, startPoint x: 452, startPoint y: 172, endPoint x: 440, endPoint y: 249, distance: 78.5
click at [440, 249] on div "No data available." at bounding box center [318, 180] width 637 height 280
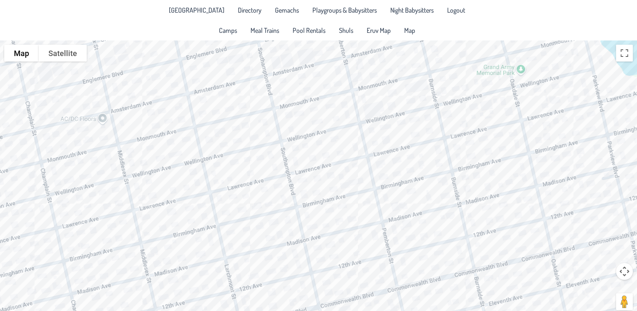
drag, startPoint x: 397, startPoint y: 114, endPoint x: 398, endPoint y: 214, distance: 100.7
click at [398, 214] on div "No data available." at bounding box center [318, 180] width 637 height 280
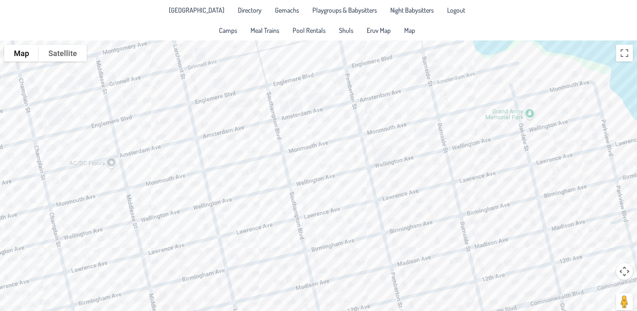
drag, startPoint x: 361, startPoint y: 131, endPoint x: 373, endPoint y: 202, distance: 72.7
click at [373, 202] on div "No data available." at bounding box center [318, 180] width 637 height 280
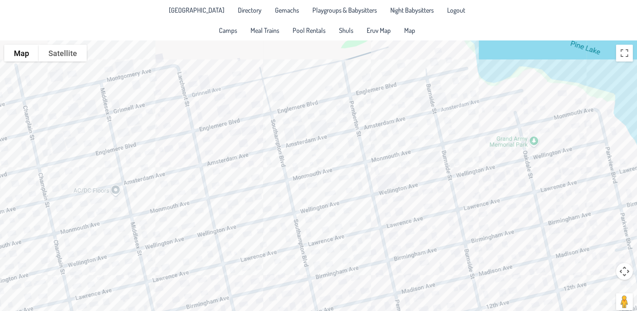
click at [378, 178] on div "No data available." at bounding box center [318, 180] width 637 height 280
click at [372, 30] on span "Eruv Map" at bounding box center [379, 30] width 24 height 7
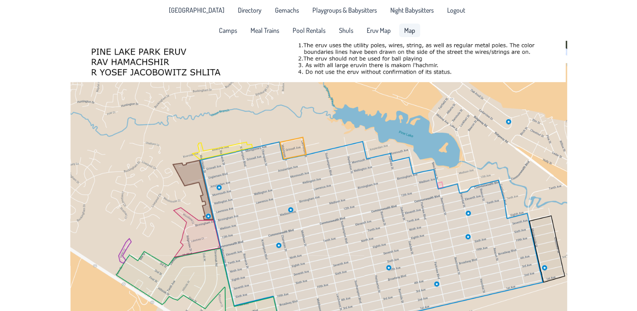
click at [417, 27] on link "Map" at bounding box center [409, 30] width 21 height 13
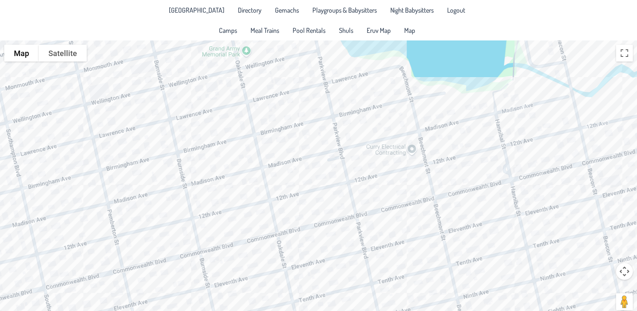
drag, startPoint x: 308, startPoint y: 145, endPoint x: 458, endPoint y: 196, distance: 158.4
click at [458, 196] on div at bounding box center [318, 180] width 637 height 280
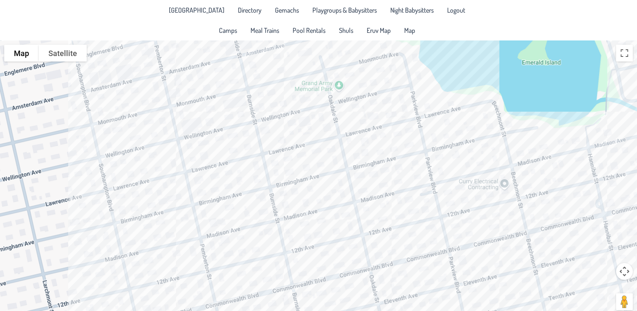
drag, startPoint x: 281, startPoint y: 112, endPoint x: 365, endPoint y: 132, distance: 86.2
click at [365, 132] on div at bounding box center [318, 180] width 637 height 280
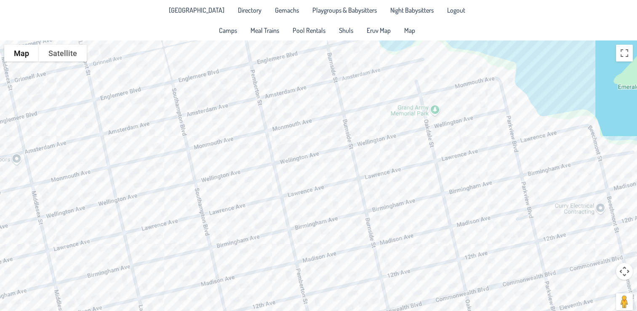
drag, startPoint x: 277, startPoint y: 154, endPoint x: 376, endPoint y: 179, distance: 101.6
click at [376, 179] on div at bounding box center [318, 180] width 637 height 280
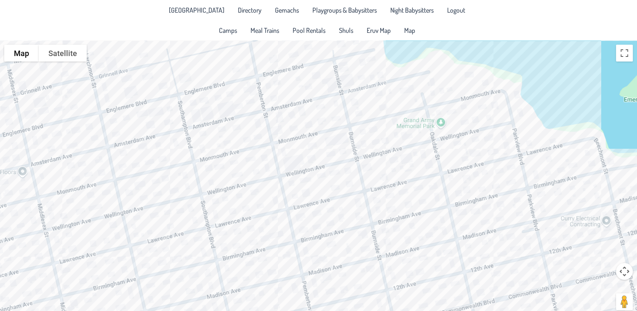
click at [290, 179] on div at bounding box center [318, 180] width 637 height 280
click at [253, 186] on div "Azarya & [PERSON_NAME] [STREET_ADDRESS][PERSON_NAME]" at bounding box center [318, 180] width 637 height 280
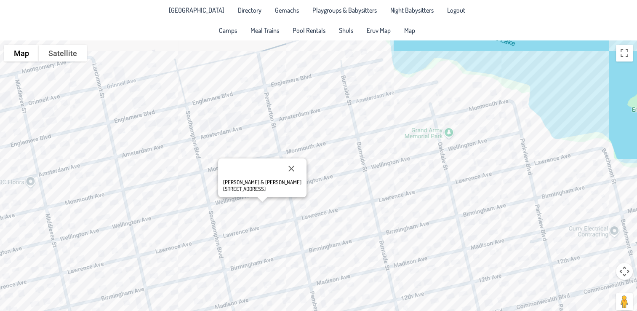
drag, startPoint x: 321, startPoint y: 183, endPoint x: 330, endPoint y: 197, distance: 16.6
click at [330, 197] on div "[PERSON_NAME] & [PERSON_NAME] [GEOGRAPHIC_DATA]." at bounding box center [318, 180] width 637 height 280
click at [292, 171] on div "[PERSON_NAME] & [PERSON_NAME] [GEOGRAPHIC_DATA]." at bounding box center [318, 180] width 637 height 280
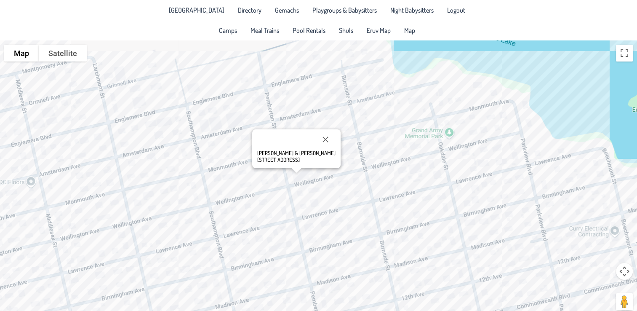
click at [314, 171] on div "[PERSON_NAME] & [PERSON_NAME] [STREET_ADDRESS][PERSON_NAME]" at bounding box center [318, 180] width 637 height 280
click at [325, 139] on button "Close" at bounding box center [326, 138] width 20 height 20
click at [269, 132] on div at bounding box center [318, 180] width 637 height 280
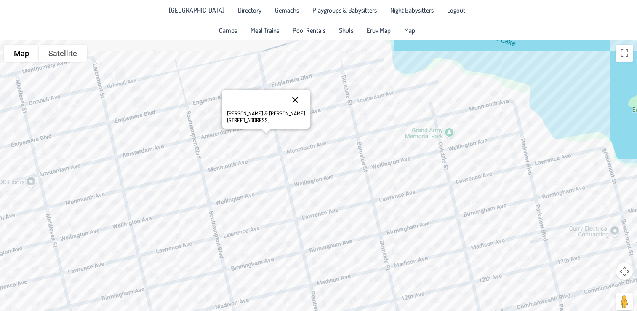
click at [285, 96] on button "Close" at bounding box center [295, 100] width 20 height 20
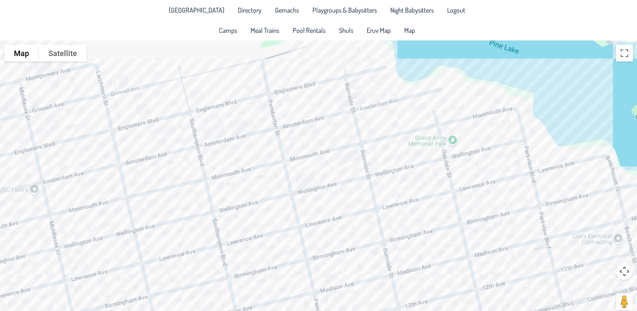
drag, startPoint x: 287, startPoint y: 117, endPoint x: 291, endPoint y: 126, distance: 9.6
click at [291, 126] on div at bounding box center [318, 180] width 637 height 280
click at [279, 105] on div at bounding box center [318, 180] width 637 height 280
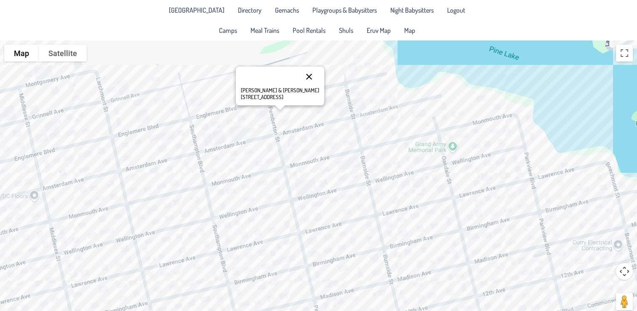
click at [301, 75] on button "Close" at bounding box center [309, 77] width 20 height 20
click at [283, 93] on div at bounding box center [318, 180] width 637 height 280
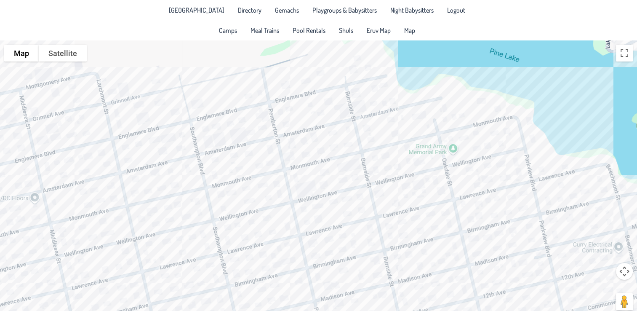
click at [259, 114] on div at bounding box center [318, 180] width 637 height 280
click at [254, 200] on div "Meir & [PERSON_NAME] [STREET_ADDRESS]" at bounding box center [318, 180] width 637 height 280
click at [268, 215] on div "Elchonen & [PERSON_NAME] [STREET_ADDRESS]" at bounding box center [318, 180] width 637 height 280
click at [225, 210] on div "[PERSON_NAME] & [PERSON_NAME] [GEOGRAPHIC_DATA]." at bounding box center [318, 180] width 637 height 280
click at [235, 209] on div "[PERSON_NAME] & [PERSON_NAME] [STREET_ADDRESS]" at bounding box center [318, 180] width 637 height 280
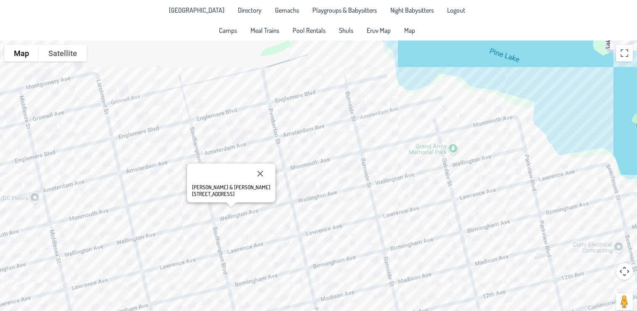
click at [244, 241] on div "[PERSON_NAME] & [PERSON_NAME] [STREET_ADDRESS]" at bounding box center [318, 180] width 637 height 280
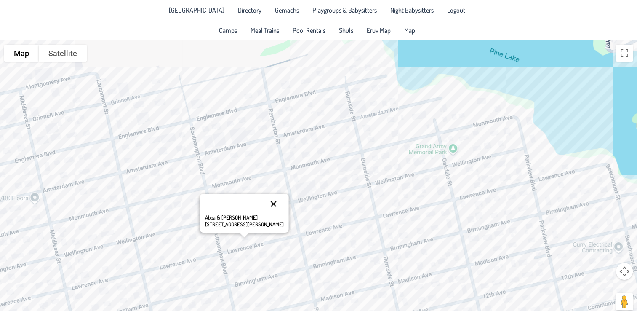
click at [264, 200] on button "Close" at bounding box center [273, 204] width 20 height 20
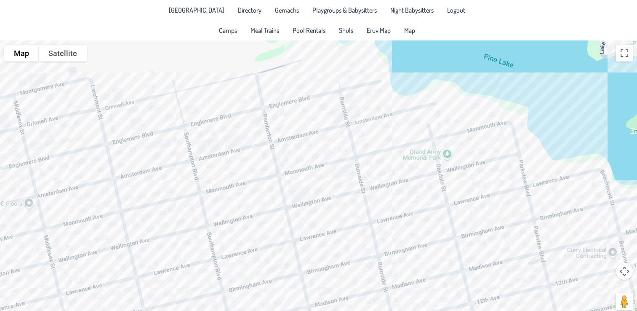
drag, startPoint x: 288, startPoint y: 199, endPoint x: 281, endPoint y: 205, distance: 9.9
click at [281, 205] on div at bounding box center [318, 180] width 637 height 280
click at [296, 201] on div at bounding box center [318, 180] width 637 height 280
click at [264, 222] on div at bounding box center [318, 180] width 637 height 280
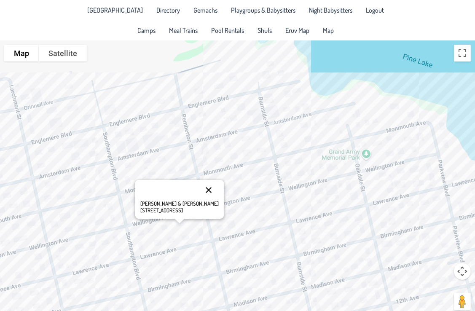
click at [198, 188] on button "Close" at bounding box center [208, 190] width 20 height 20
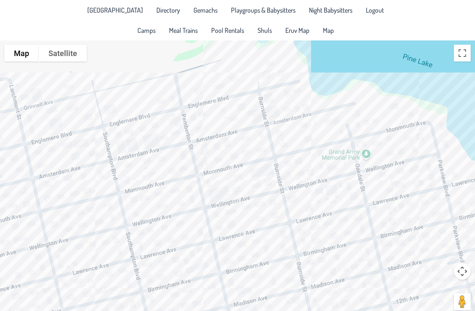
click at [162, 202] on div at bounding box center [237, 180] width 475 height 280
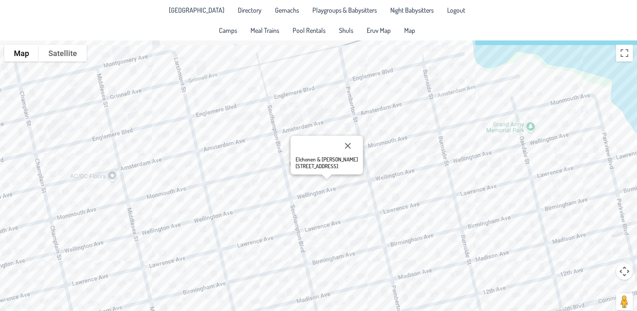
drag, startPoint x: 255, startPoint y: 147, endPoint x: 352, endPoint y: 118, distance: 101.5
click at [352, 118] on div "Elchonen & [PERSON_NAME] [STREET_ADDRESS]" at bounding box center [318, 180] width 637 height 280
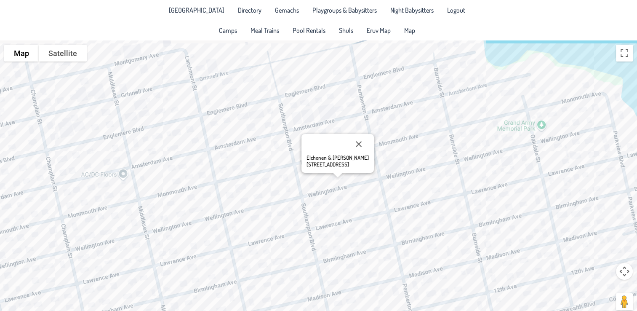
click at [322, 184] on div "Elchonen & [PERSON_NAME] [STREET_ADDRESS]" at bounding box center [318, 180] width 637 height 280
click at [313, 187] on div "[PERSON_NAME] & [PERSON_NAME] [STREET_ADDRESS]" at bounding box center [318, 180] width 637 height 280
click at [389, 151] on div "[PERSON_NAME] & [PERSON_NAME] [STREET_ADDRESS]" at bounding box center [318, 180] width 637 height 280
click at [331, 153] on button "Close" at bounding box center [341, 154] width 20 height 20
click at [274, 126] on div at bounding box center [318, 180] width 637 height 280
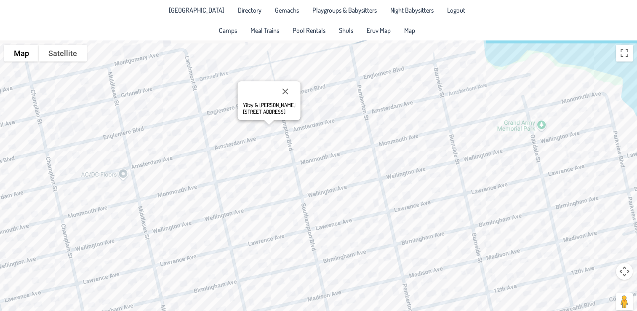
click at [240, 201] on div "Yitzy & [PERSON_NAME] [STREET_ADDRESS]" at bounding box center [318, 180] width 637 height 280
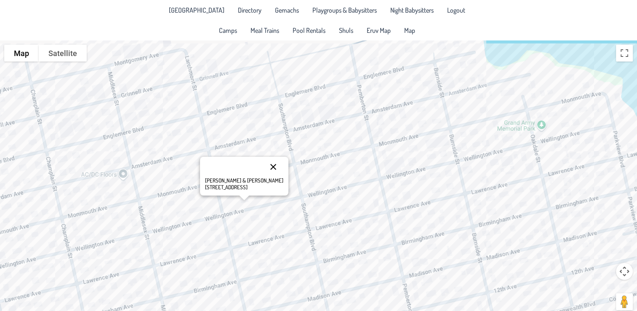
click at [263, 165] on button "Close" at bounding box center [273, 167] width 20 height 20
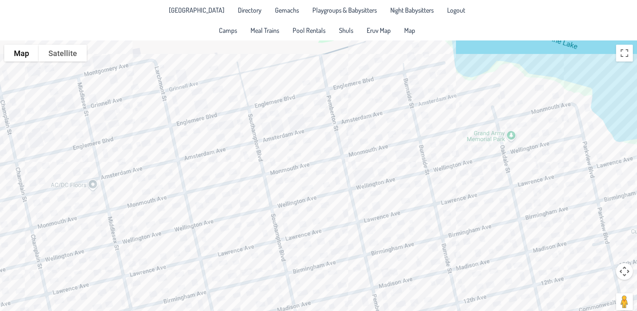
drag, startPoint x: 282, startPoint y: 205, endPoint x: 248, endPoint y: 217, distance: 36.4
click at [248, 217] on div at bounding box center [318, 180] width 637 height 280
click at [276, 8] on span "Gemachs" at bounding box center [287, 10] width 24 height 7
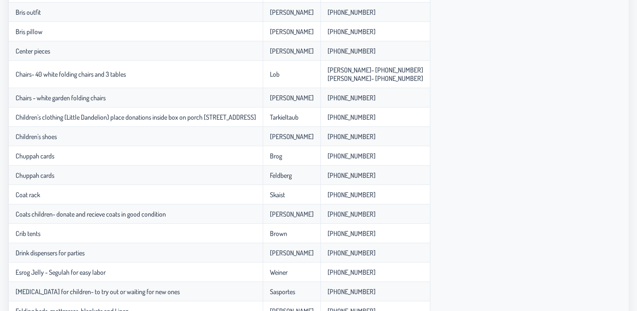
scroll to position [229, 0]
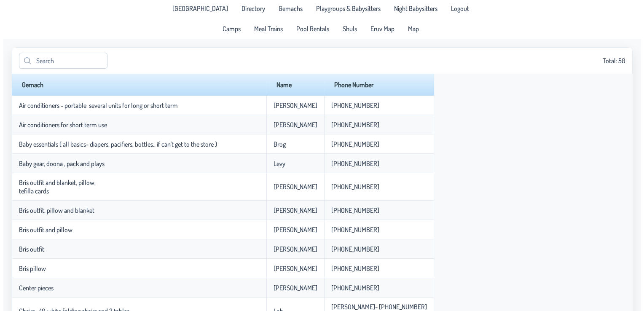
scroll to position [0, 0]
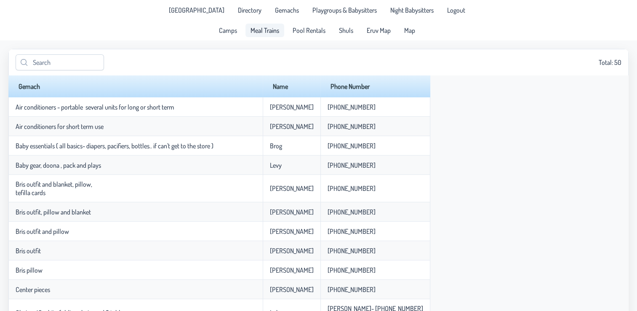
click at [256, 29] on span "Meal Trains" at bounding box center [265, 30] width 29 height 7
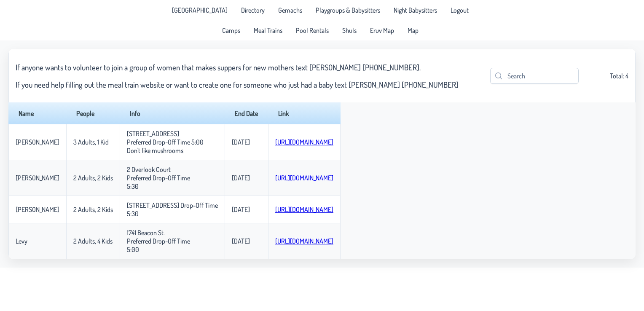
drag, startPoint x: 609, startPoint y: 124, endPoint x: 571, endPoint y: 154, distance: 47.7
click at [571, 154] on div "Name People Info End Date Link [PERSON_NAME] 3 Adults, 1 Kid [STREET_ADDRESS] P…" at bounding box center [321, 180] width 627 height 157
drag, startPoint x: 534, startPoint y: 193, endPoint x: 484, endPoint y: 152, distance: 64.9
click at [484, 152] on div "Name People Info End Date Link [PERSON_NAME] 3 Adults, 1 Kid [STREET_ADDRESS] P…" at bounding box center [321, 180] width 627 height 157
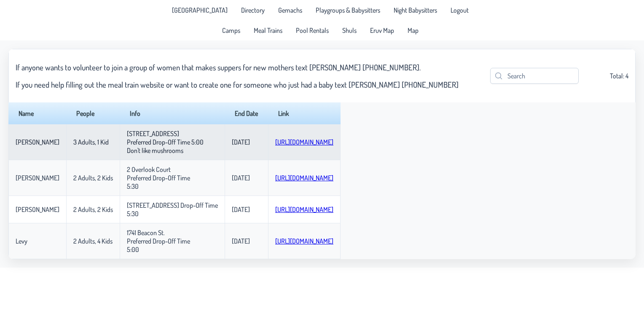
click at [160, 137] on td "[STREET_ADDRESS] Preferred Drop-Off Time 5:00 Don't like mushrooms" at bounding box center [172, 142] width 105 height 36
drag, startPoint x: 160, startPoint y: 137, endPoint x: 165, endPoint y: 155, distance: 18.0
click at [165, 155] on td "[STREET_ADDRESS] Preferred Drop-Off Time 5:00 Don't like mushrooms" at bounding box center [172, 142] width 105 height 36
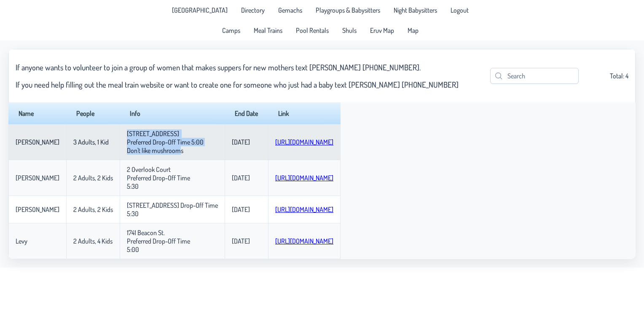
click at [165, 155] on p-celleditor "[STREET_ADDRESS] Preferred Drop-Off Time 5:00 Don't like mushrooms" at bounding box center [165, 141] width 77 height 25
drag, startPoint x: 165, startPoint y: 155, endPoint x: 154, endPoint y: 142, distance: 16.4
click at [154, 142] on p-celleditor "[STREET_ADDRESS] Preferred Drop-Off Time 5:00 Don't like mushrooms" at bounding box center [165, 141] width 77 height 25
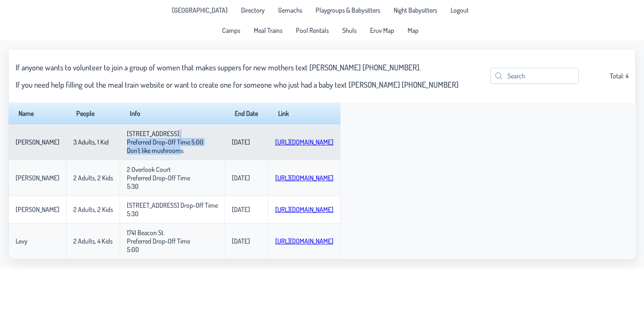
click at [154, 142] on p-celleditor "[STREET_ADDRESS] Preferred Drop-Off Time 5:00 Don't like mushrooms" at bounding box center [165, 141] width 77 height 25
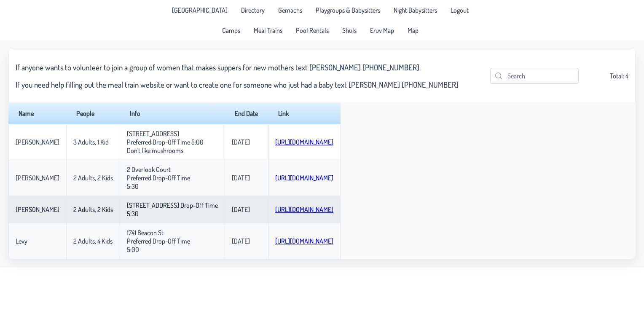
click at [171, 223] on td "[STREET_ADDRESS] Drop-Off Time 5:30" at bounding box center [172, 209] width 105 height 27
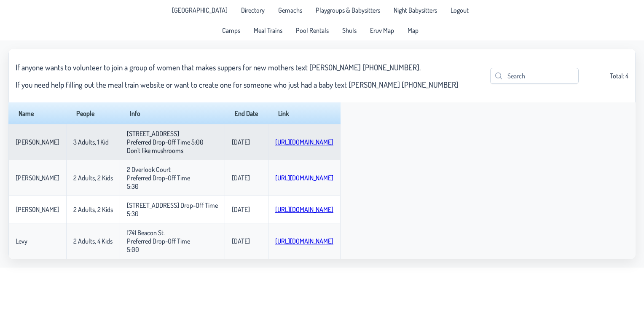
click at [138, 132] on p-celleditor "[STREET_ADDRESS] Preferred Drop-Off Time 5:00 Don't like mushrooms" at bounding box center [165, 141] width 77 height 25
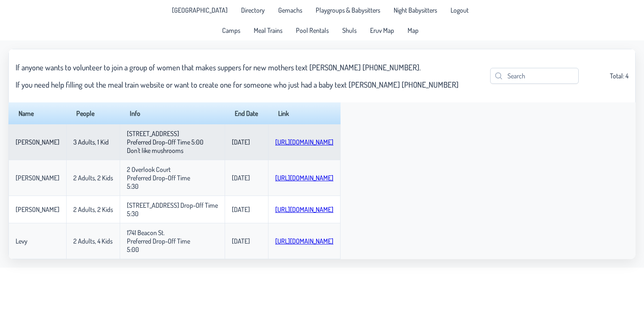
drag, startPoint x: 138, startPoint y: 132, endPoint x: 152, endPoint y: 167, distance: 37.8
click at [152, 160] on td "[STREET_ADDRESS] Preferred Drop-Off Time 5:00 Don't like mushrooms" at bounding box center [172, 142] width 105 height 36
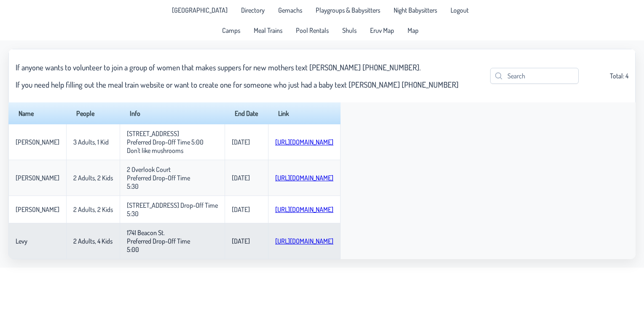
click at [284, 245] on link "[URL][DOMAIN_NAME]" at bounding box center [304, 241] width 58 height 8
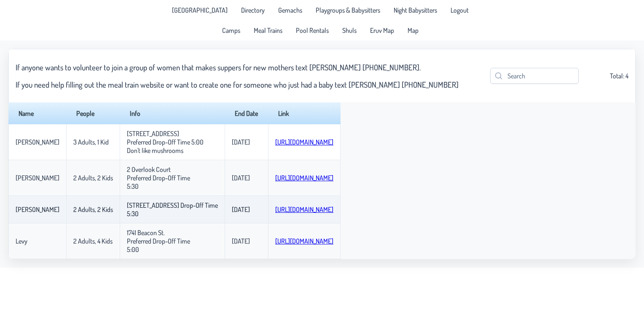
click at [323, 214] on link "[URL][DOMAIN_NAME]" at bounding box center [304, 209] width 58 height 8
